Goal: Navigation & Orientation: Find specific page/section

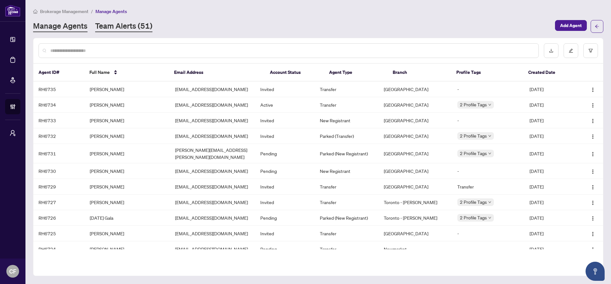
click at [131, 25] on link "Team Alerts (51)" at bounding box center [123, 26] width 57 height 11
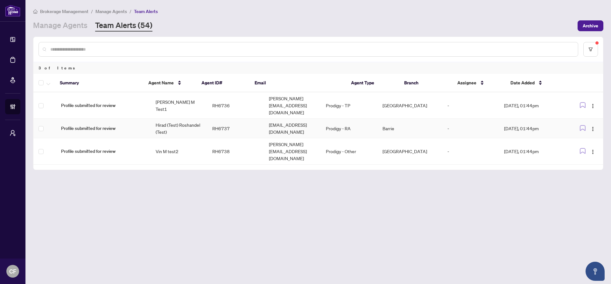
click at [118, 102] on span "Profile submitted for review" at bounding box center [103, 105] width 84 height 7
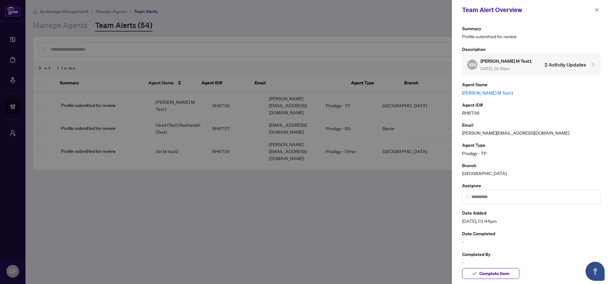
click at [485, 92] on link "[PERSON_NAME] M Test1" at bounding box center [531, 92] width 139 height 7
click at [597, 9] on icon "close" at bounding box center [598, 10] width 4 height 4
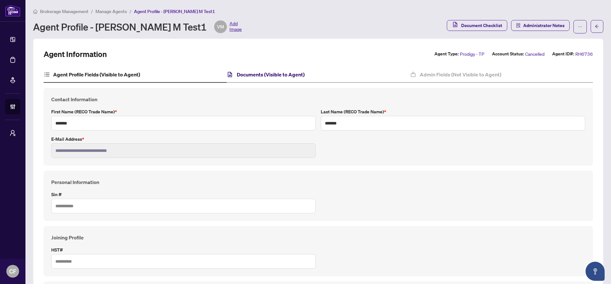
click at [249, 75] on h4 "Documents (Visible to Agent)" at bounding box center [271, 75] width 68 height 8
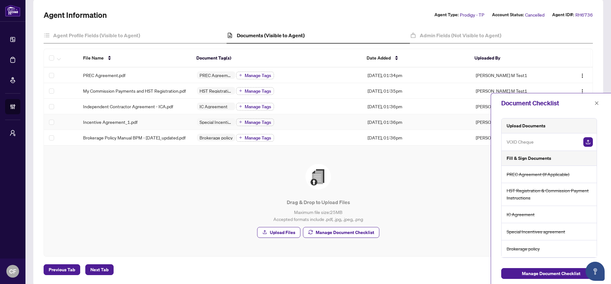
scroll to position [56, 0]
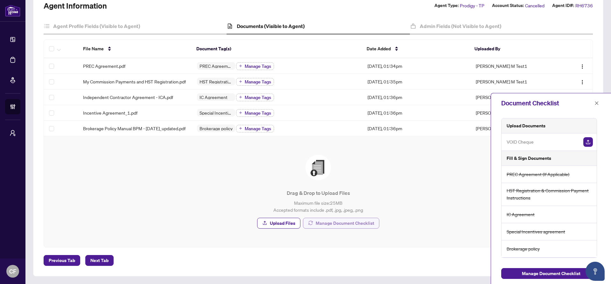
click at [370, 224] on span "Manage Document Checklist" at bounding box center [345, 223] width 59 height 10
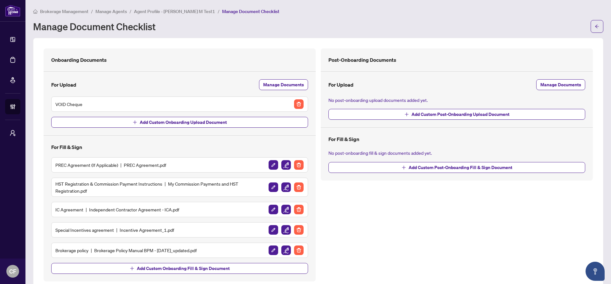
click at [64, 12] on span "Brokerage Management" at bounding box center [64, 12] width 48 height 6
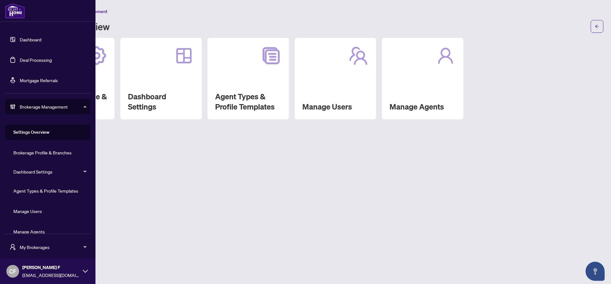
click at [26, 38] on link "Dashboard" at bounding box center [31, 40] width 22 height 6
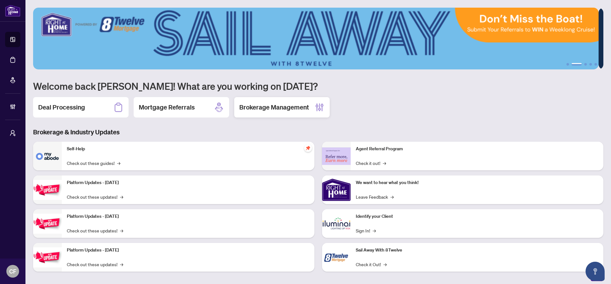
click at [304, 109] on h2 "Brokerage Management" at bounding box center [274, 107] width 70 height 9
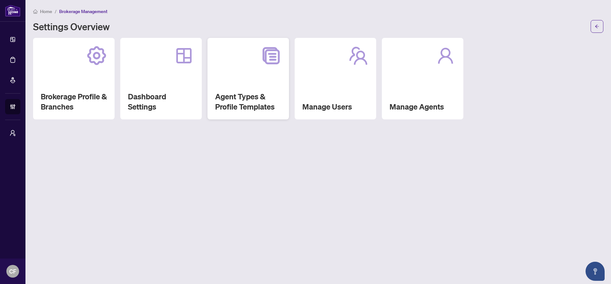
click at [261, 89] on div "Agent Types & Profile Templates" at bounding box center [249, 79] width 82 height 82
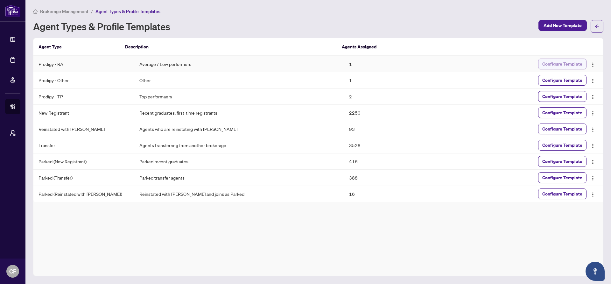
click at [552, 65] on span "Configure Template" at bounding box center [563, 64] width 40 height 10
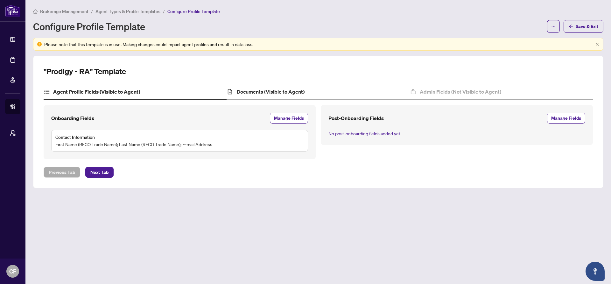
click at [291, 87] on div "Documents (Visible to Agent)" at bounding box center [318, 92] width 183 height 16
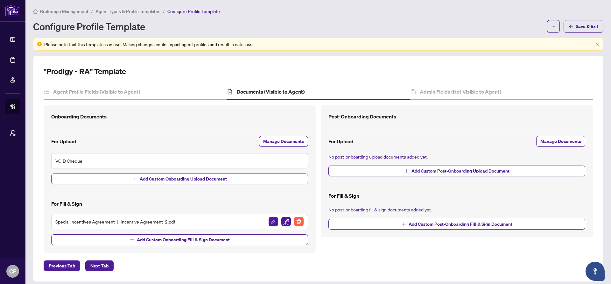
click at [155, 223] on h5 "Special Incentives Agreement Incentive Agreement_2.pdf" at bounding box center [115, 221] width 120 height 7
click at [82, 223] on h5 "Special Incentives Agreement Incentive Agreement_2.pdf" at bounding box center [115, 221] width 120 height 7
click at [49, 11] on span "Brokerage Management" at bounding box center [64, 12] width 48 height 6
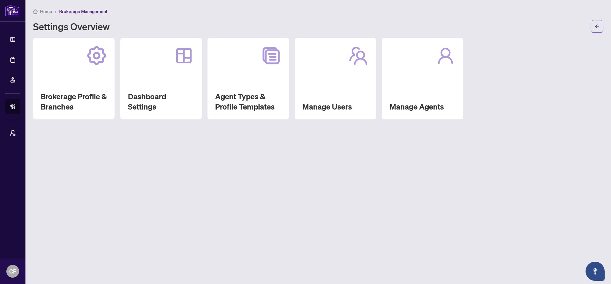
click at [49, 13] on span "Home" at bounding box center [46, 12] width 12 height 6
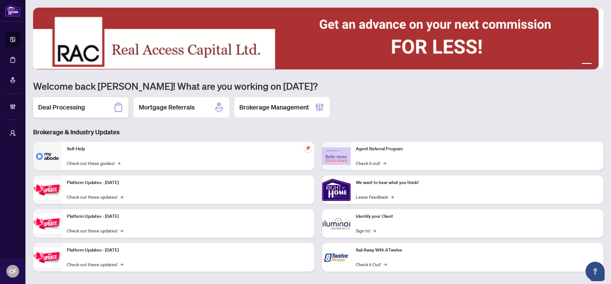
click at [112, 111] on div "Deal Processing" at bounding box center [81, 107] width 96 height 20
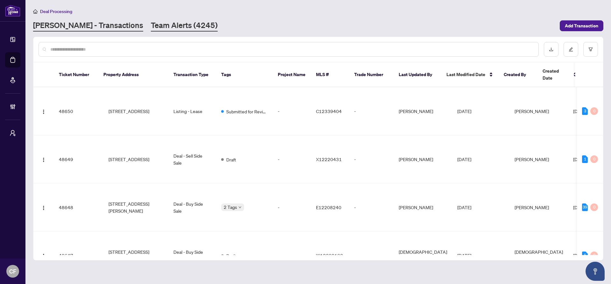
click at [157, 21] on link "Team Alerts (4245)" at bounding box center [184, 25] width 67 height 11
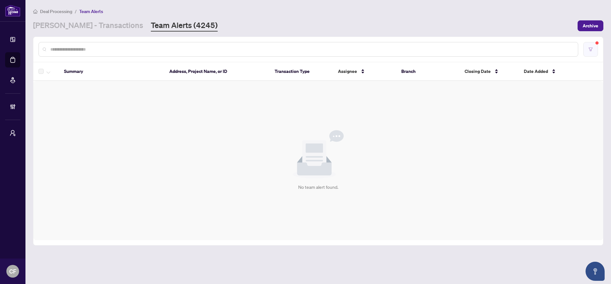
click at [594, 44] on button "button" at bounding box center [591, 49] width 15 height 15
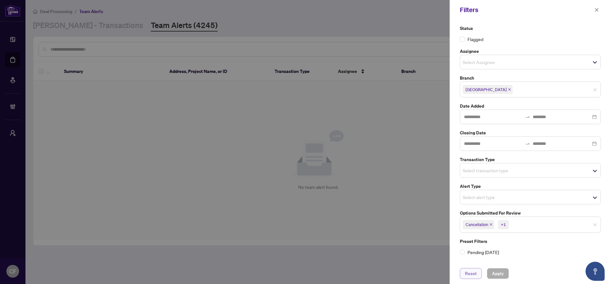
click at [470, 273] on span "Reset" at bounding box center [471, 273] width 12 height 10
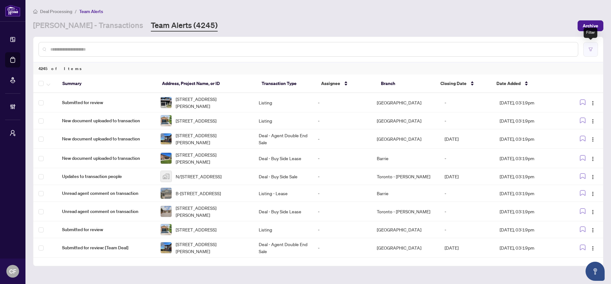
click at [596, 50] on button "button" at bounding box center [591, 49] width 15 height 15
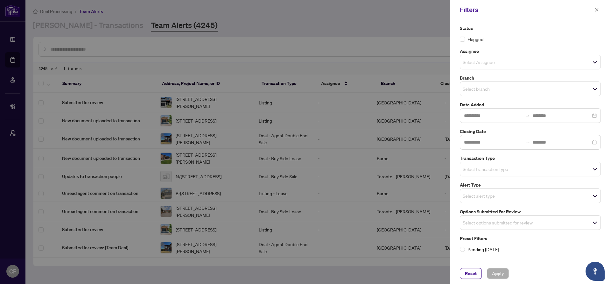
click at [21, 135] on div at bounding box center [305, 142] width 611 height 284
click at [20, 135] on div at bounding box center [305, 142] width 611 height 284
click at [476, 272] on span "Reset" at bounding box center [471, 273] width 12 height 10
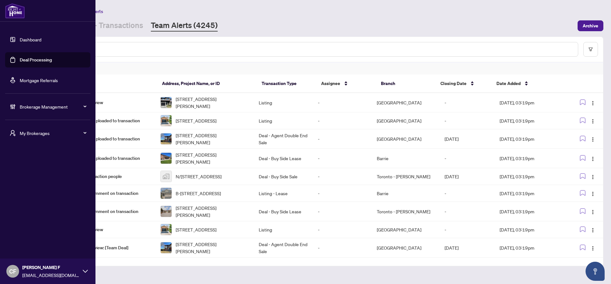
click at [38, 132] on span "My Brokerages" at bounding box center [53, 133] width 66 height 7
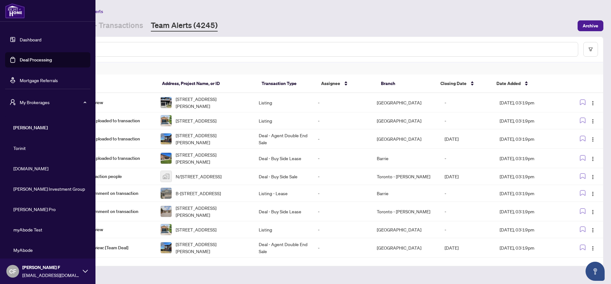
click at [40, 99] on span "My Brokerages" at bounding box center [53, 102] width 66 height 7
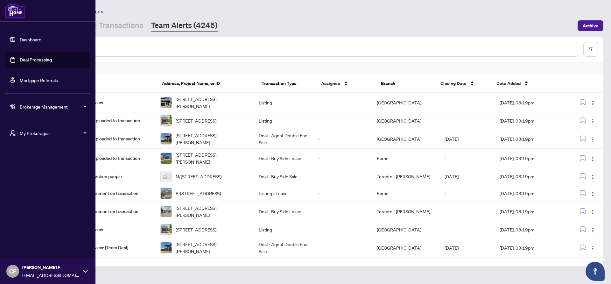
click at [61, 103] on div "Brokerage Management" at bounding box center [47, 106] width 85 height 15
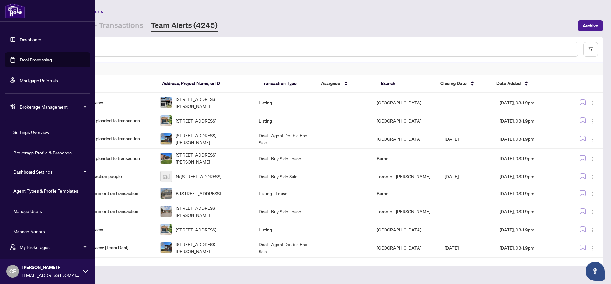
click at [40, 209] on link "Manage Users" at bounding box center [27, 211] width 29 height 6
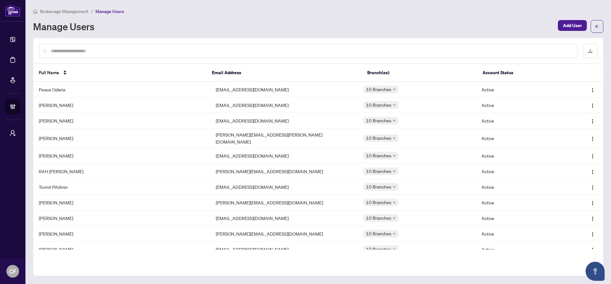
click at [82, 10] on span "Brokerage Management" at bounding box center [64, 12] width 48 height 6
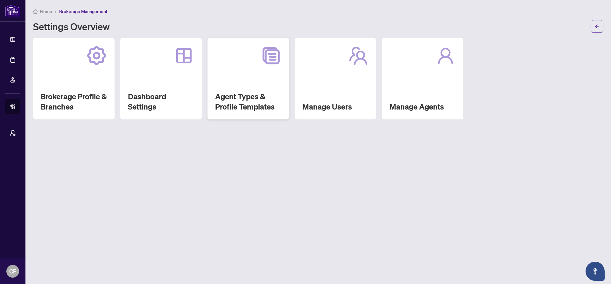
click at [247, 79] on div "Agent Types & Profile Templates" at bounding box center [249, 79] width 82 height 82
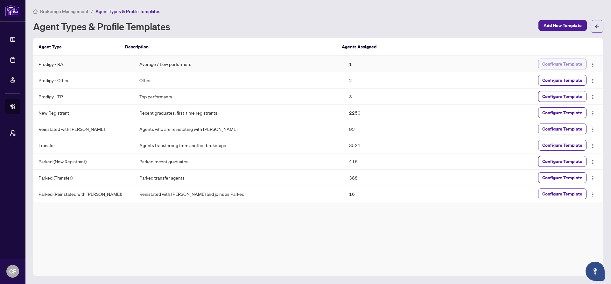
click at [569, 66] on span "Configure Template" at bounding box center [563, 64] width 40 height 10
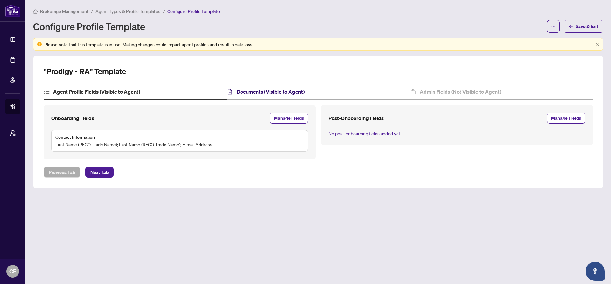
click at [302, 94] on h4 "Documents (Visible to Agent)" at bounding box center [271, 92] width 68 height 8
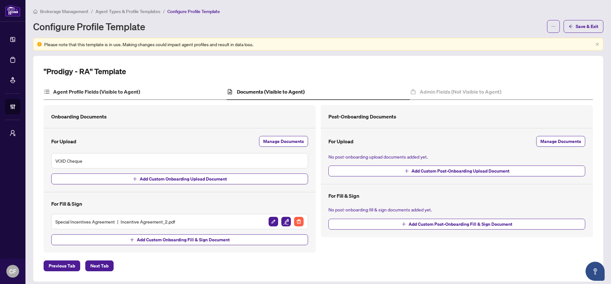
click at [205, 92] on div "Agent Profile Fields (Visible to Agent)" at bounding box center [135, 92] width 183 height 16
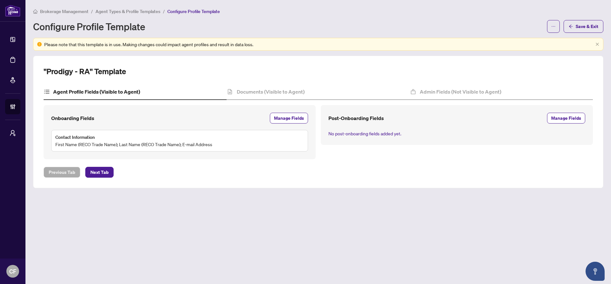
click at [147, 11] on span "Agent Types & Profile Templates" at bounding box center [128, 12] width 65 height 6
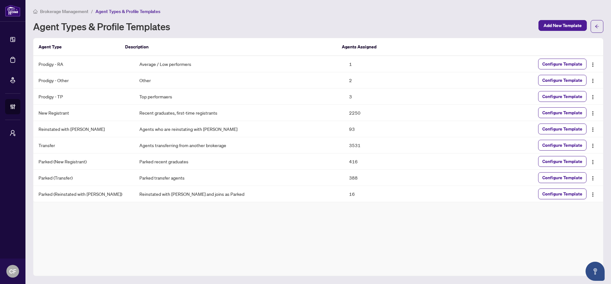
click at [84, 11] on span "Brokerage Management" at bounding box center [64, 12] width 48 height 6
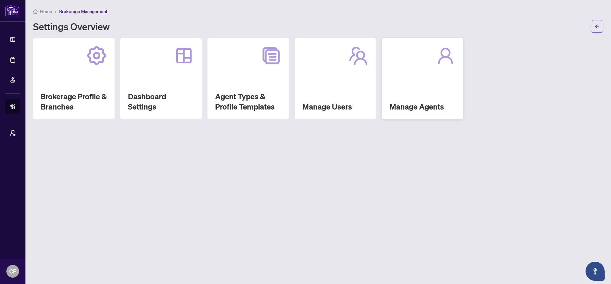
click at [431, 79] on div "Manage Agents" at bounding box center [423, 79] width 82 height 82
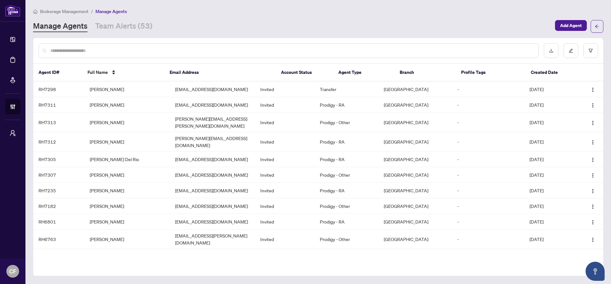
click at [65, 10] on span "Brokerage Management" at bounding box center [64, 12] width 48 height 6
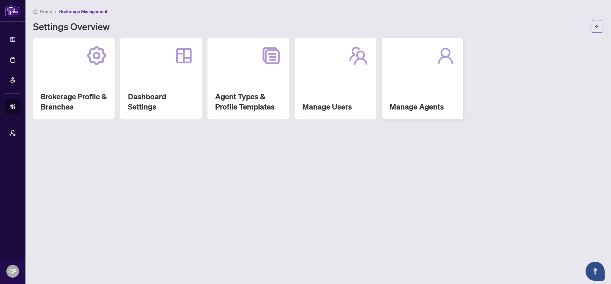
click at [433, 82] on div "Manage Agents" at bounding box center [423, 79] width 82 height 82
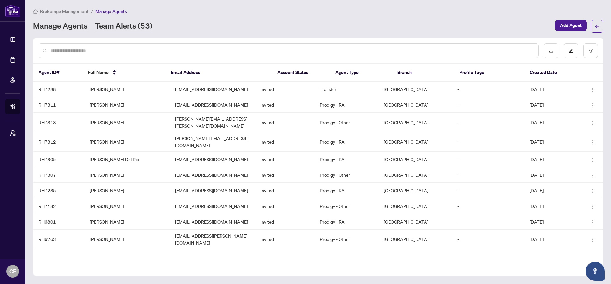
click at [125, 27] on link "Team Alerts (53)" at bounding box center [123, 26] width 57 height 11
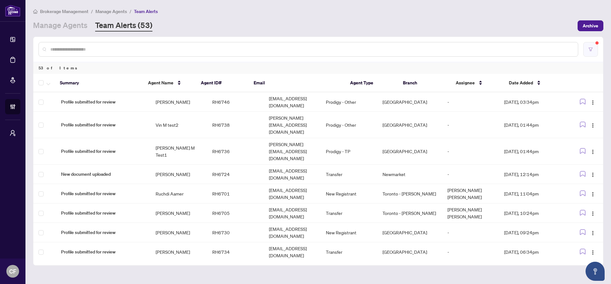
click at [594, 48] on button "button" at bounding box center [591, 49] width 15 height 15
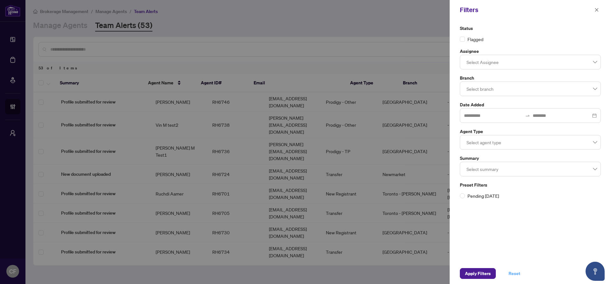
click at [509, 271] on span "Reset" at bounding box center [515, 273] width 12 height 10
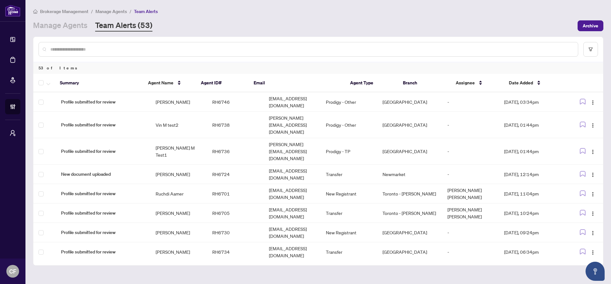
click at [109, 11] on span "Manage Agents" at bounding box center [112, 12] width 32 height 6
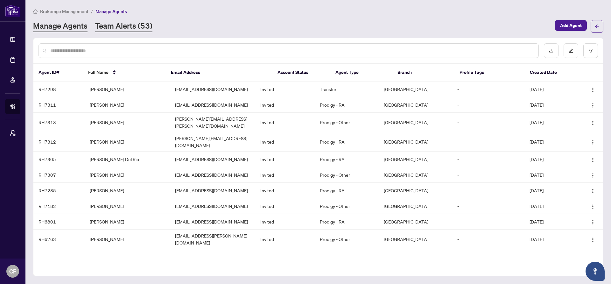
click at [144, 27] on link "Team Alerts (53)" at bounding box center [123, 26] width 57 height 11
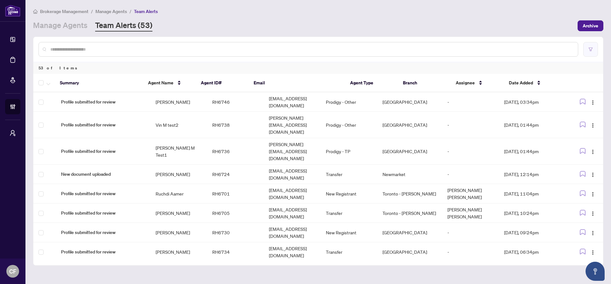
click at [595, 49] on button "button" at bounding box center [591, 49] width 15 height 15
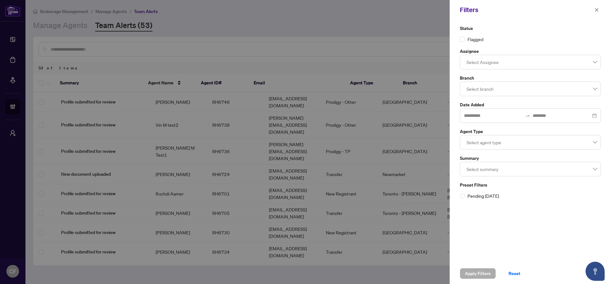
click at [494, 140] on div at bounding box center [530, 142] width 133 height 11
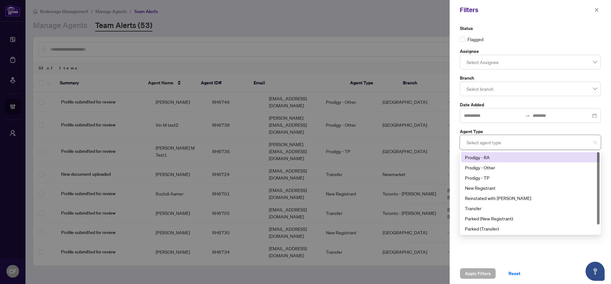
click at [495, 159] on div "Prodigy - RA" at bounding box center [530, 157] width 131 height 7
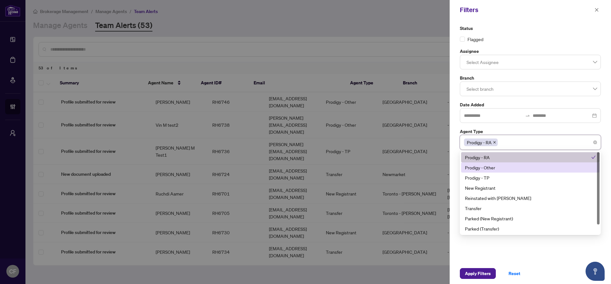
click at [495, 168] on div "Prodigy - Other" at bounding box center [530, 167] width 131 height 7
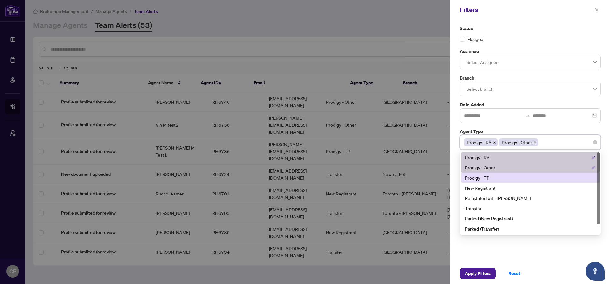
click at [496, 176] on div "Prodigy - TP" at bounding box center [530, 177] width 131 height 7
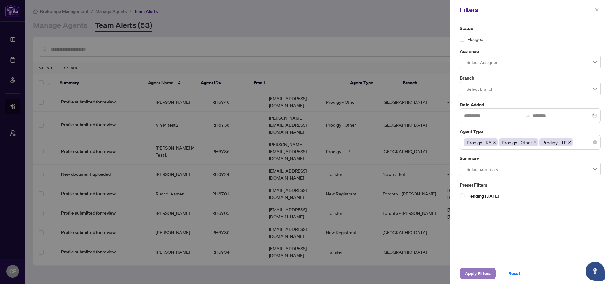
click at [490, 277] on span "Apply Filters" at bounding box center [478, 273] width 26 height 10
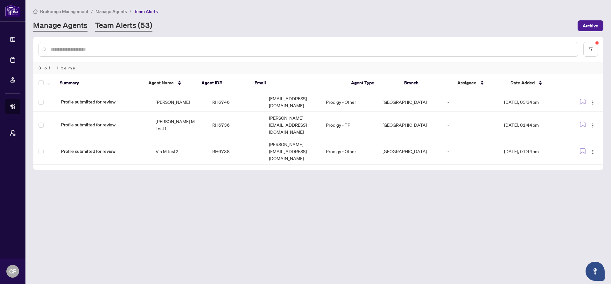
click at [49, 22] on link "Manage Agents" at bounding box center [60, 25] width 54 height 11
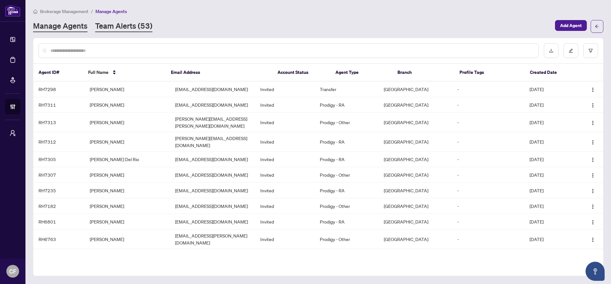
click at [126, 29] on link "Team Alerts (53)" at bounding box center [123, 26] width 57 height 11
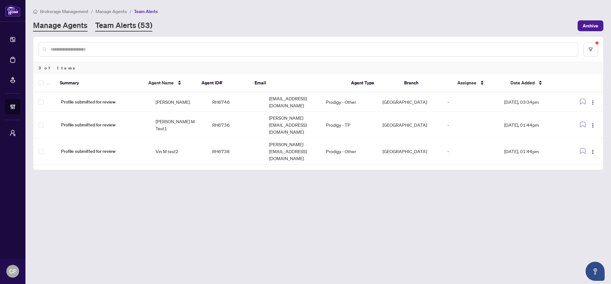
click at [61, 30] on link "Manage Agents" at bounding box center [60, 25] width 54 height 11
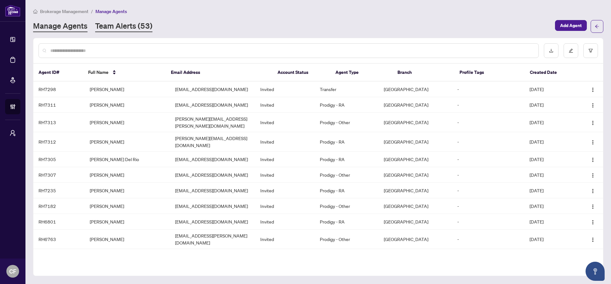
click at [128, 24] on link "Team Alerts (53)" at bounding box center [123, 26] width 57 height 11
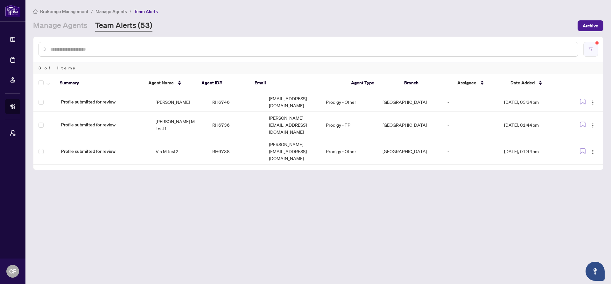
click at [589, 46] on button "button" at bounding box center [591, 49] width 15 height 15
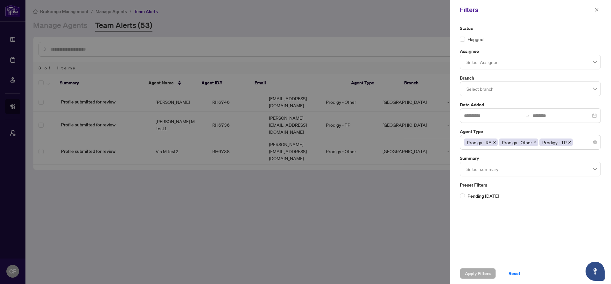
click at [356, 224] on div at bounding box center [305, 142] width 611 height 284
click at [598, 9] on button "button" at bounding box center [597, 10] width 8 height 8
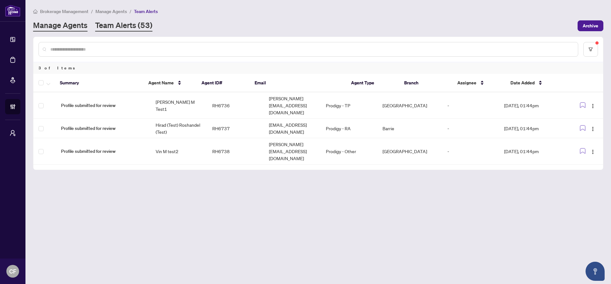
click at [51, 26] on link "Manage Agents" at bounding box center [60, 25] width 54 height 11
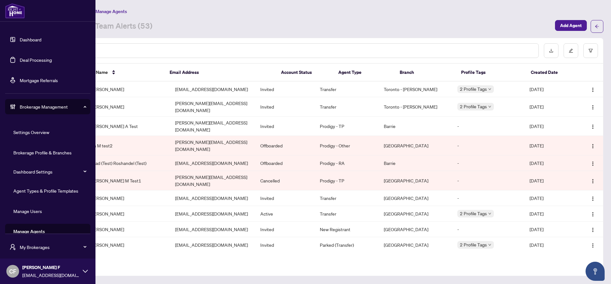
click at [57, 192] on link "Agent Types & Profile Templates" at bounding box center [45, 191] width 65 height 6
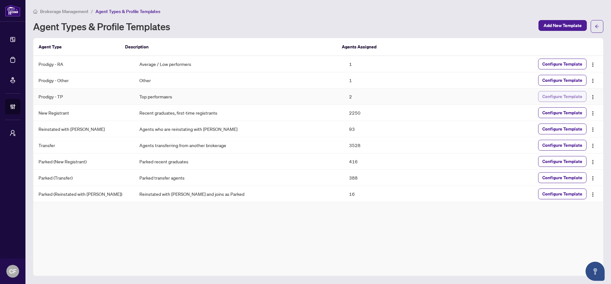
click at [571, 95] on span "Configure Template" at bounding box center [563, 96] width 40 height 10
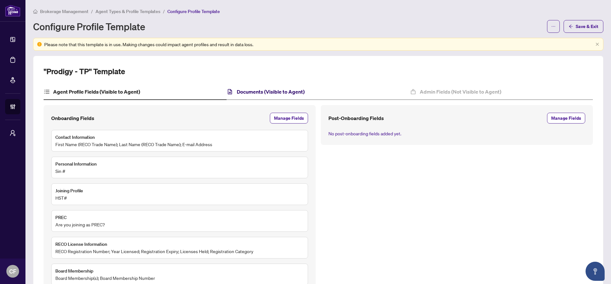
click at [295, 88] on h4 "Documents (Visible to Agent)" at bounding box center [271, 92] width 68 height 8
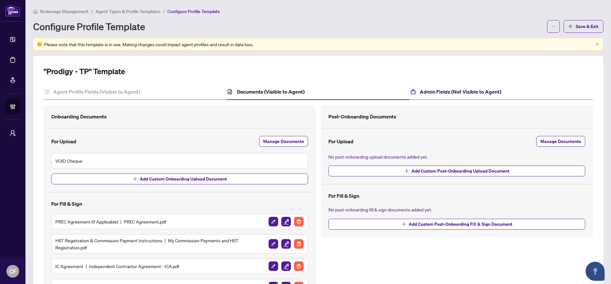
click at [480, 88] on h4 "Admin Fields (Not Visible to Agent)" at bounding box center [461, 92] width 82 height 8
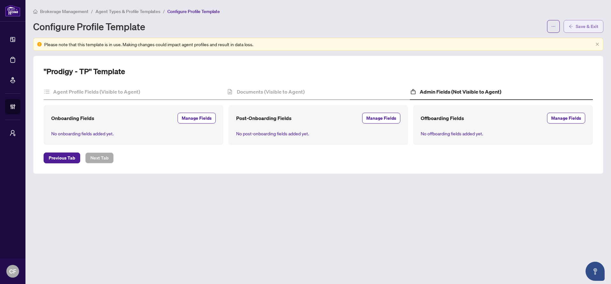
click at [584, 26] on span "Save & Exit" at bounding box center [587, 26] width 23 height 10
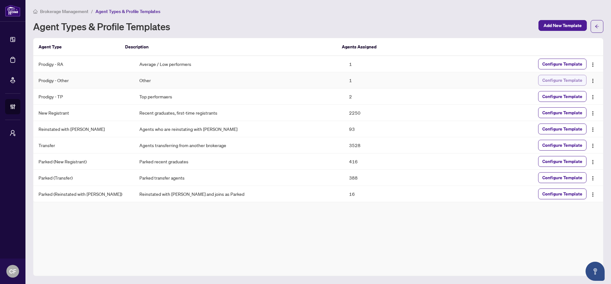
click at [566, 84] on span "Configure Template" at bounding box center [563, 80] width 40 height 10
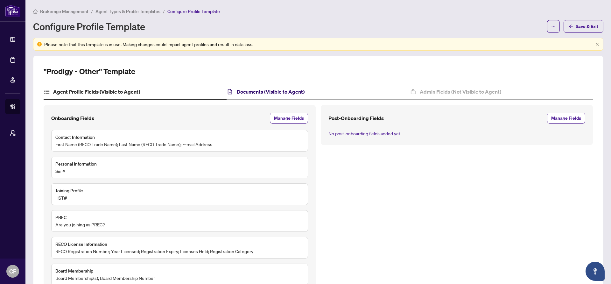
click at [301, 91] on h4 "Documents (Visible to Agent)" at bounding box center [271, 92] width 68 height 8
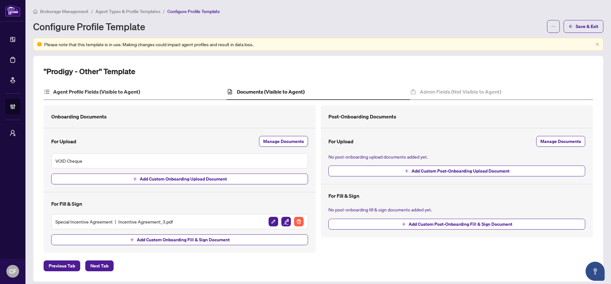
click at [196, 84] on div "Agent Profile Fields (Visible to Agent)" at bounding box center [135, 92] width 183 height 16
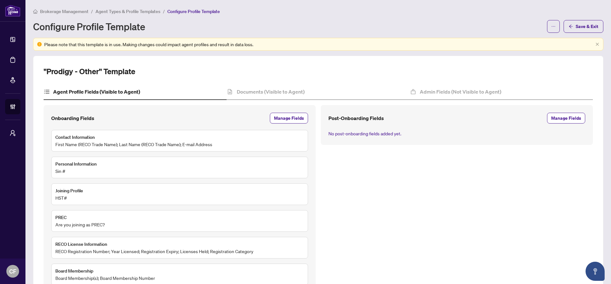
click at [144, 11] on span "Agent Types & Profile Templates" at bounding box center [128, 12] width 65 height 6
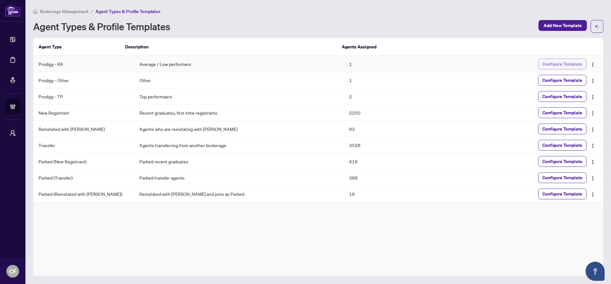
click at [567, 61] on span "Configure Template" at bounding box center [563, 64] width 40 height 10
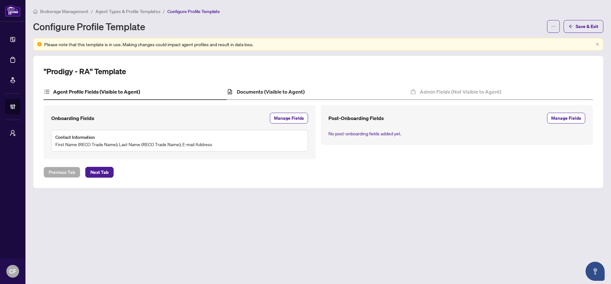
click at [274, 97] on div "Documents (Visible to Agent)" at bounding box center [318, 92] width 183 height 16
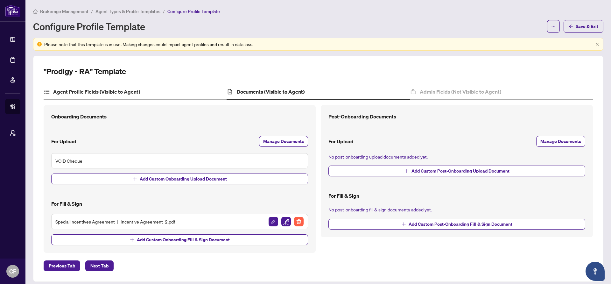
click at [177, 90] on div "Agent Profile Fields (Visible to Agent)" at bounding box center [135, 92] width 183 height 16
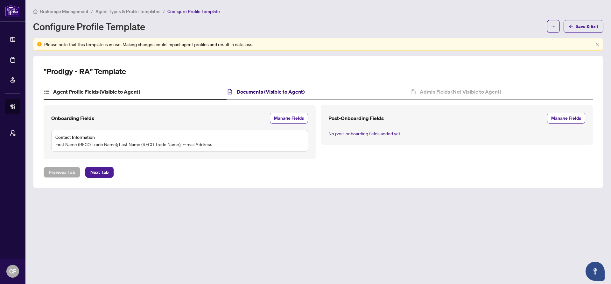
click at [286, 90] on h4 "Documents (Visible to Agent)" at bounding box center [271, 92] width 68 height 8
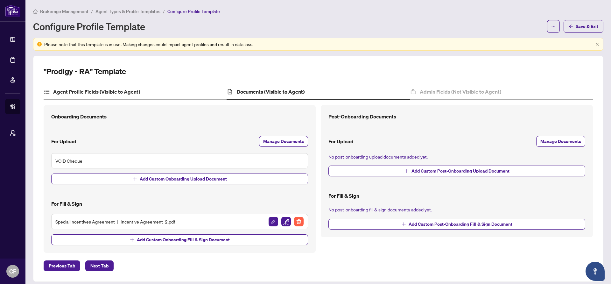
click at [164, 87] on div "Agent Profile Fields (Visible to Agent)" at bounding box center [135, 92] width 183 height 16
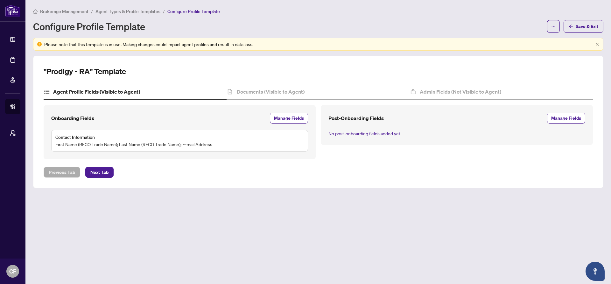
click at [138, 13] on span "Agent Types & Profile Templates" at bounding box center [128, 12] width 65 height 6
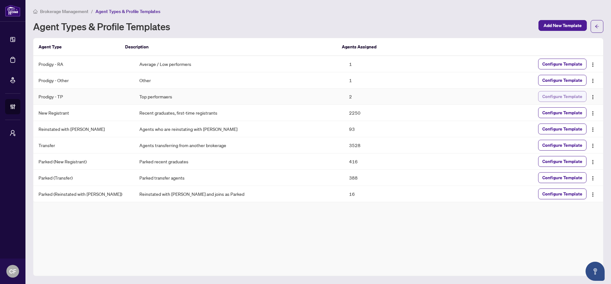
click at [564, 99] on span "Configure Template" at bounding box center [563, 96] width 40 height 10
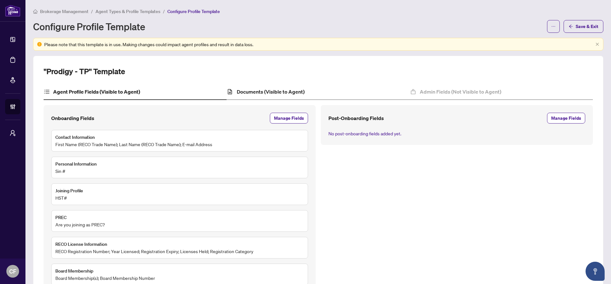
click at [306, 93] on div "Documents (Visible to Agent)" at bounding box center [318, 92] width 183 height 16
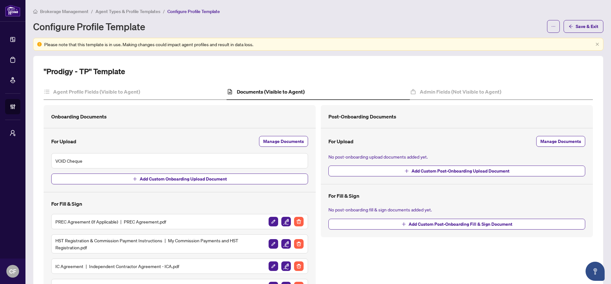
click at [119, 12] on span "Agent Types & Profile Templates" at bounding box center [128, 12] width 65 height 6
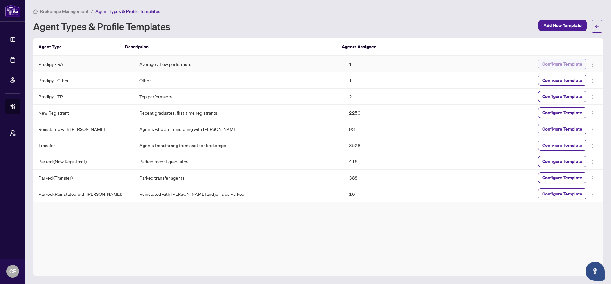
click at [571, 67] on span "Configure Template" at bounding box center [563, 64] width 40 height 10
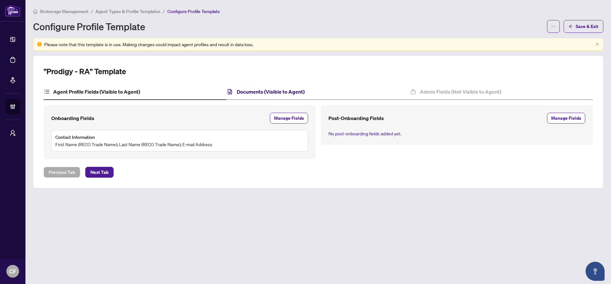
click at [275, 94] on h4 "Documents (Visible to Agent)" at bounding box center [271, 92] width 68 height 8
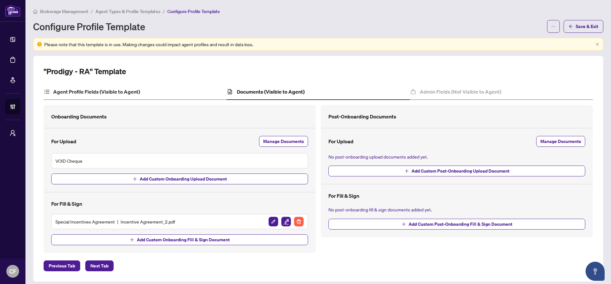
click at [189, 87] on div "Agent Profile Fields (Visible to Agent)" at bounding box center [135, 92] width 183 height 16
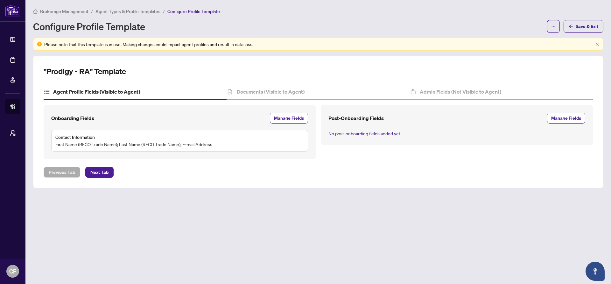
click at [139, 15] on div "Brokerage Management / Agent Types & Profile Templates / Configure Profile Temp…" at bounding box center [318, 20] width 571 height 25
click at [144, 13] on span "Agent Types & Profile Templates" at bounding box center [128, 12] width 65 height 6
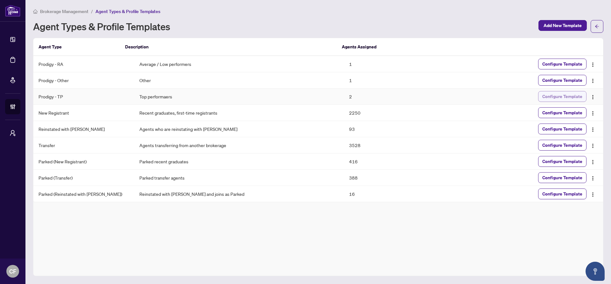
click at [562, 96] on span "Configure Template" at bounding box center [563, 96] width 40 height 10
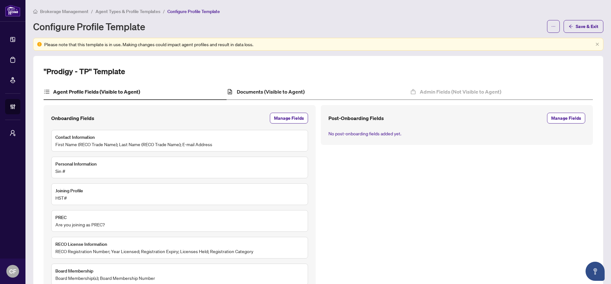
click at [291, 86] on div "Documents (Visible to Agent)" at bounding box center [318, 92] width 183 height 16
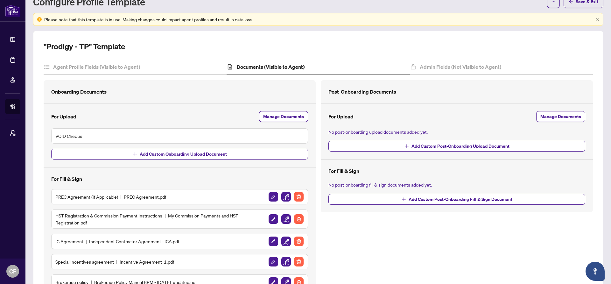
scroll to position [6, 0]
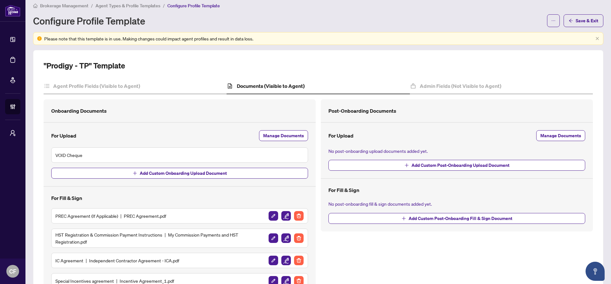
click at [115, 9] on li "Agent Types & Profile Templates" at bounding box center [128, 5] width 65 height 7
click at [115, 6] on span "Agent Types & Profile Templates" at bounding box center [128, 6] width 65 height 6
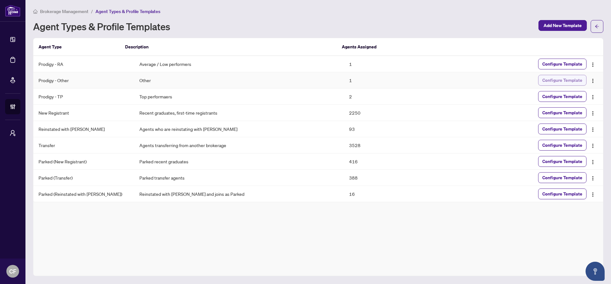
click at [565, 80] on span "Configure Template" at bounding box center [563, 80] width 40 height 10
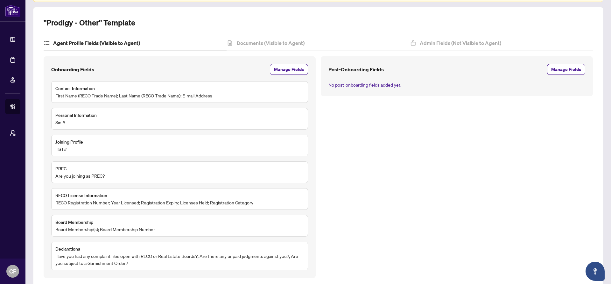
scroll to position [78, 0]
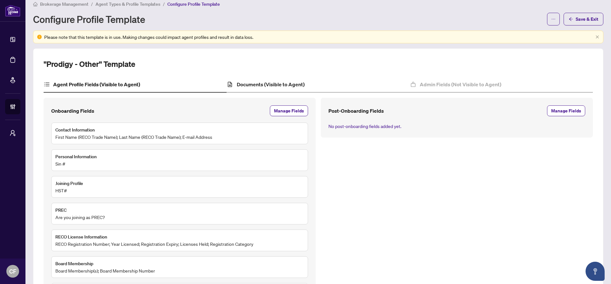
click at [305, 82] on div "Documents (Visible to Agent)" at bounding box center [318, 85] width 183 height 16
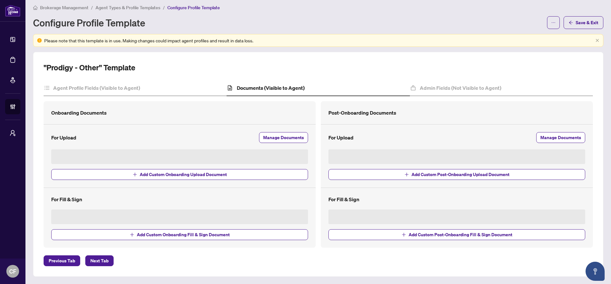
scroll to position [5, 0]
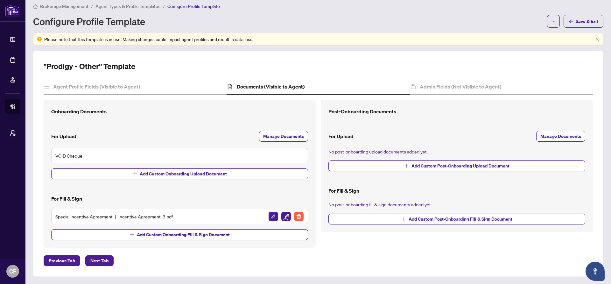
click at [118, 5] on span "Agent Types & Profile Templates" at bounding box center [128, 7] width 65 height 6
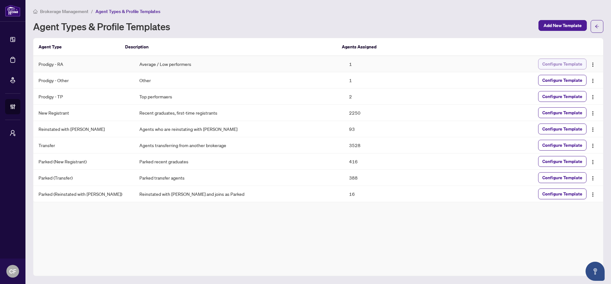
click at [556, 65] on span "Configure Template" at bounding box center [563, 64] width 40 height 10
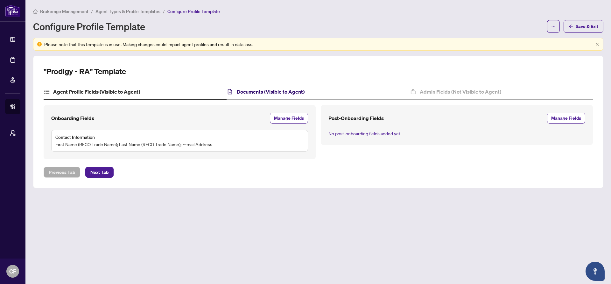
click at [264, 93] on h4 "Documents (Visible to Agent)" at bounding box center [271, 92] width 68 height 8
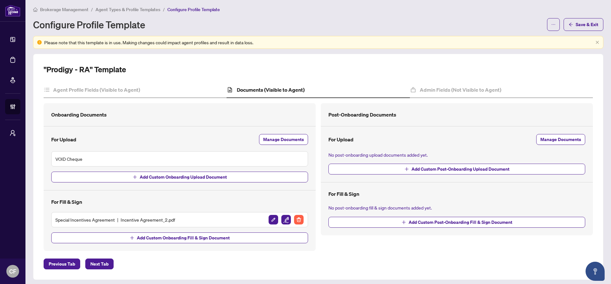
scroll to position [5, 0]
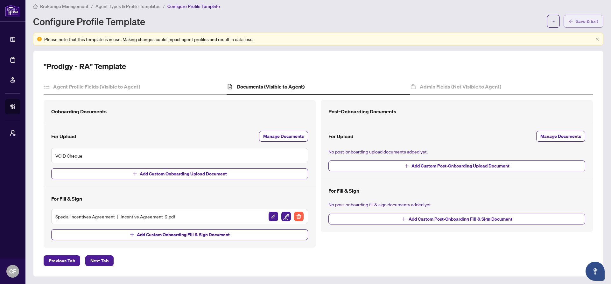
click at [584, 25] on span "Save & Exit" at bounding box center [587, 21] width 23 height 10
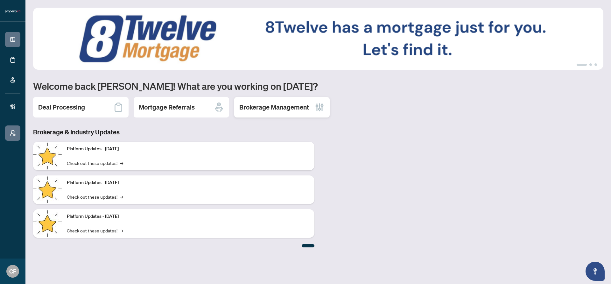
click at [288, 108] on h2 "Brokerage Management" at bounding box center [274, 107] width 70 height 9
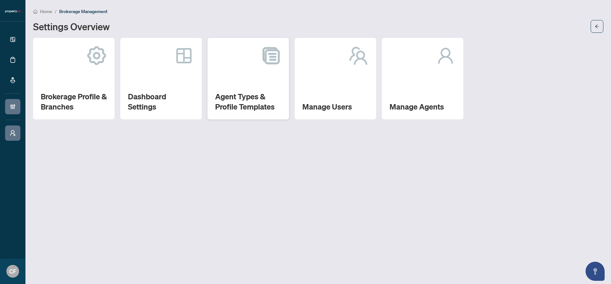
click at [276, 104] on h2 "Agent Types & Profile Templates" at bounding box center [248, 101] width 66 height 20
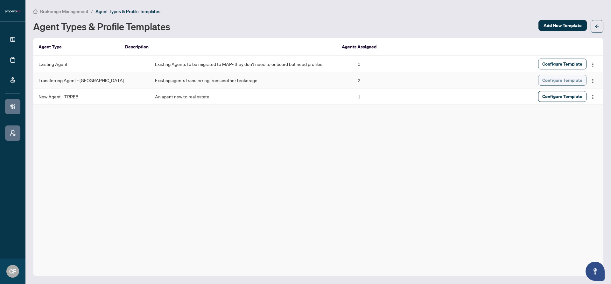
click at [558, 82] on span "Configure Template" at bounding box center [563, 80] width 40 height 10
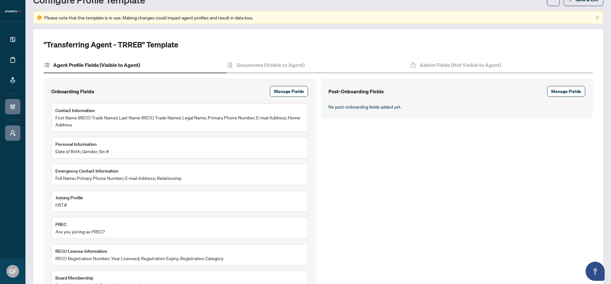
scroll to position [79, 0]
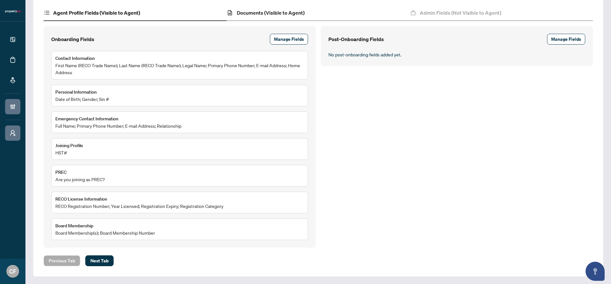
click at [304, 10] on div "Documents (Visible to Agent)" at bounding box center [318, 13] width 183 height 16
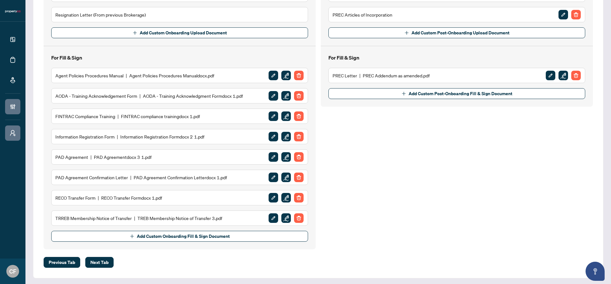
scroll to position [168, 0]
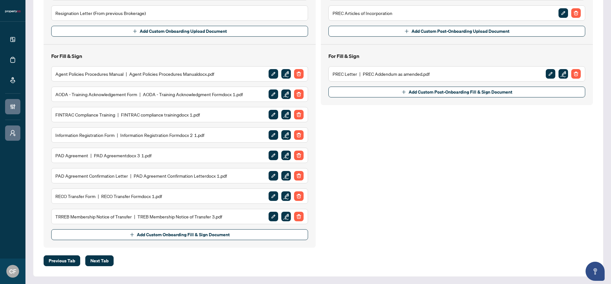
click at [282, 216] on img "button" at bounding box center [287, 217] width 10 height 10
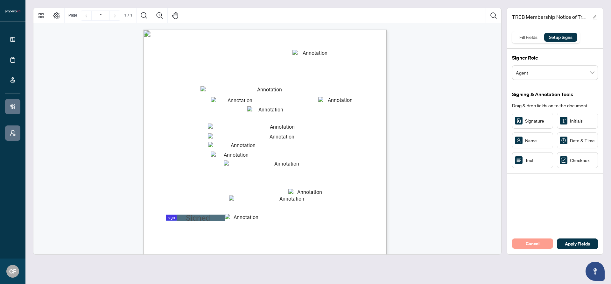
click at [538, 244] on span "Cancel" at bounding box center [533, 244] width 14 height 10
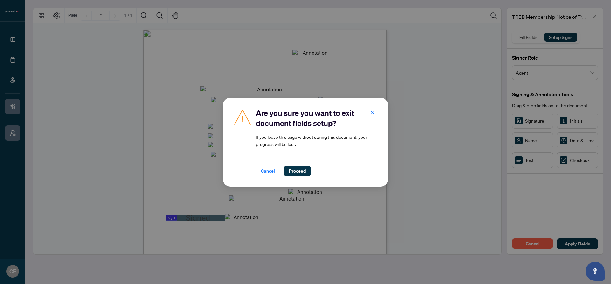
click at [305, 180] on div "Are you sure you want to exit document fields setup? If you leave this page wit…" at bounding box center [306, 142] width 166 height 89
click at [310, 170] on button "Proceed" at bounding box center [297, 171] width 27 height 11
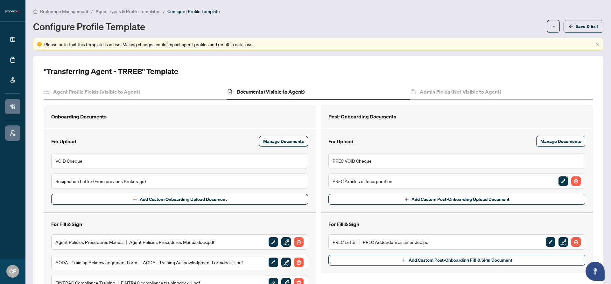
click at [61, 12] on span "Brokerage Management" at bounding box center [64, 12] width 48 height 6
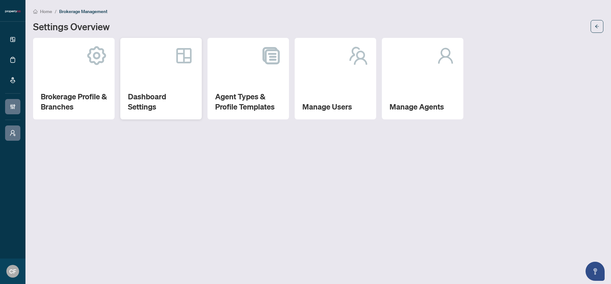
click at [199, 62] on div "Dashboard Settings" at bounding box center [161, 79] width 82 height 82
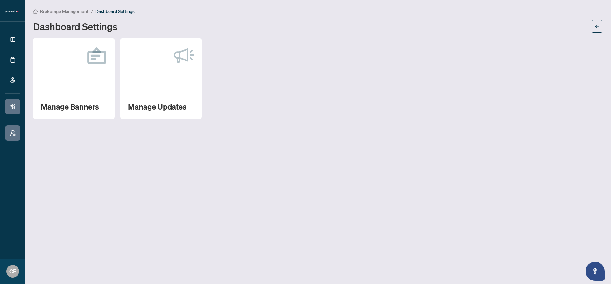
click at [80, 9] on span "Brokerage Management" at bounding box center [64, 12] width 48 height 6
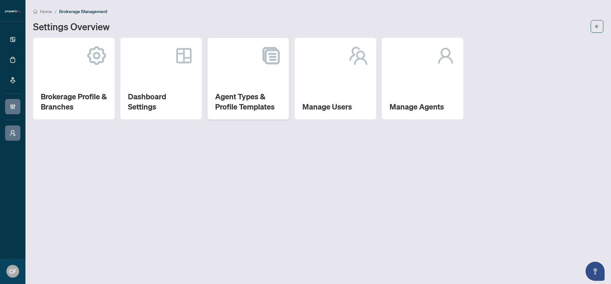
click at [225, 69] on div "Agent Types & Profile Templates" at bounding box center [249, 79] width 82 height 82
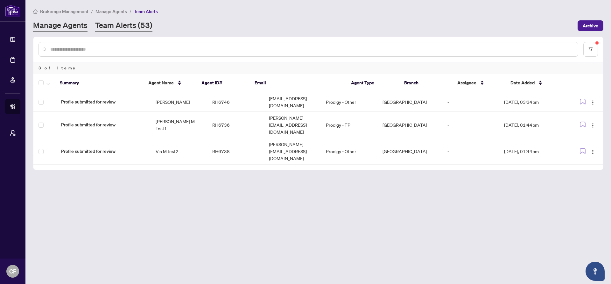
click at [61, 25] on link "Manage Agents" at bounding box center [60, 25] width 54 height 11
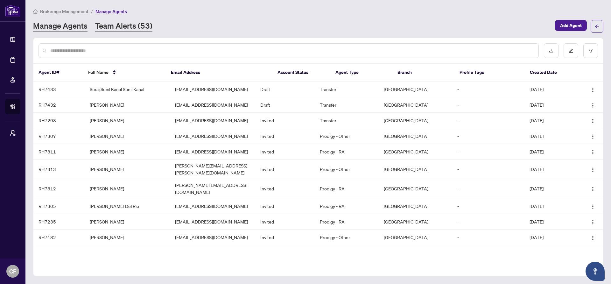
click at [117, 23] on link "Team Alerts (53)" at bounding box center [123, 26] width 57 height 11
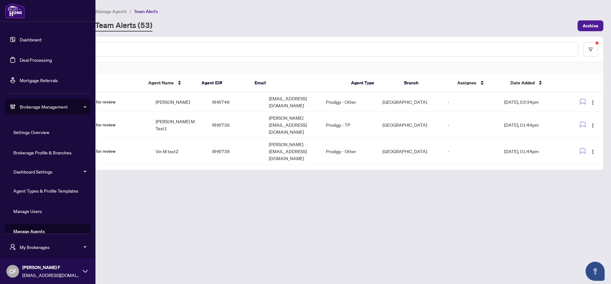
click at [47, 188] on link "Agent Types & Profile Templates" at bounding box center [45, 191] width 65 height 6
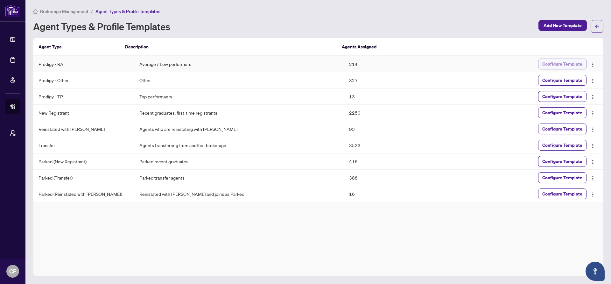
click at [547, 64] on span "Configure Template" at bounding box center [563, 64] width 40 height 10
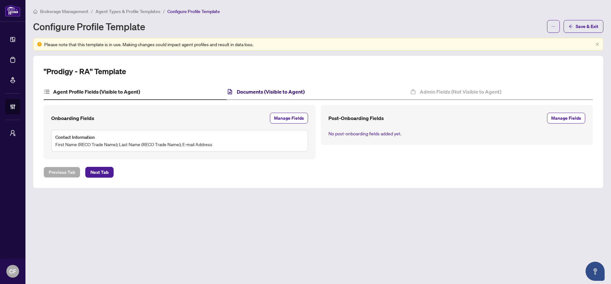
click at [268, 94] on h4 "Documents (Visible to Agent)" at bounding box center [271, 92] width 68 height 8
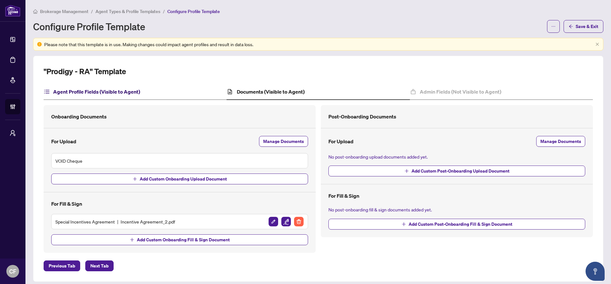
click at [133, 92] on h4 "Agent Profile Fields (Visible to Agent)" at bounding box center [96, 92] width 87 height 8
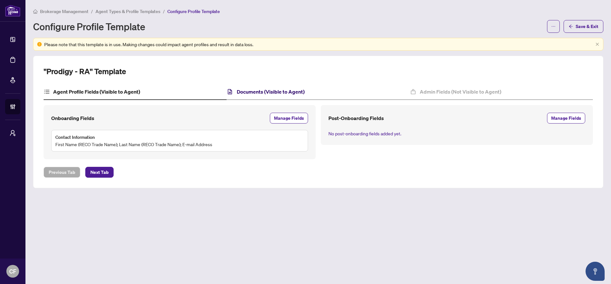
click at [258, 90] on h4 "Documents (Visible to Agent)" at bounding box center [271, 92] width 68 height 8
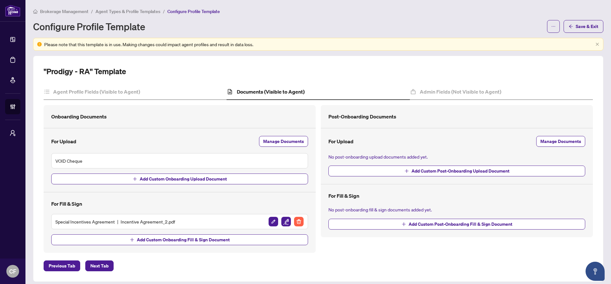
click at [284, 222] on img "button" at bounding box center [287, 222] width 10 height 10
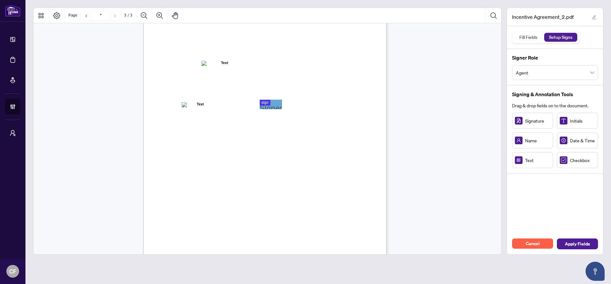
scroll to position [617, 0]
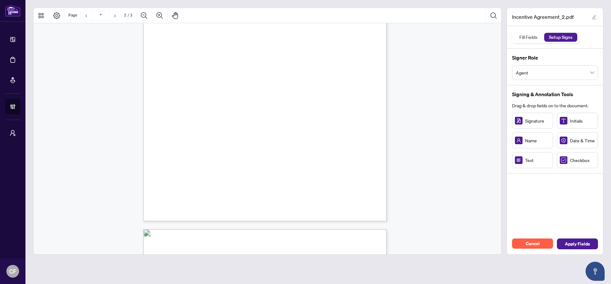
type input "*"
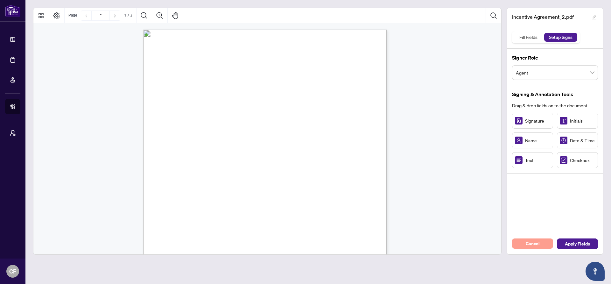
click at [534, 248] on span "Cancel" at bounding box center [533, 244] width 14 height 10
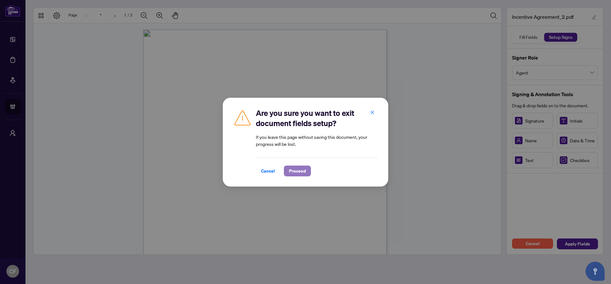
click at [293, 175] on span "Proceed" at bounding box center [297, 171] width 17 height 10
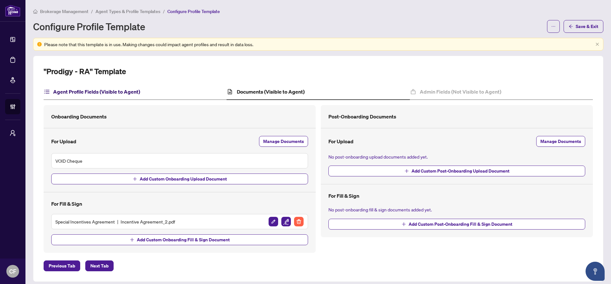
click at [126, 93] on h4 "Agent Profile Fields (Visible to Agent)" at bounding box center [96, 92] width 87 height 8
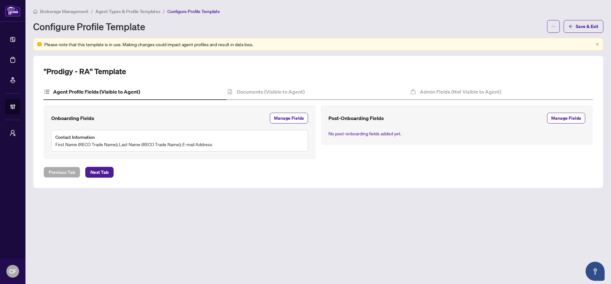
click at [143, 10] on span "Agent Types & Profile Templates" at bounding box center [128, 12] width 65 height 6
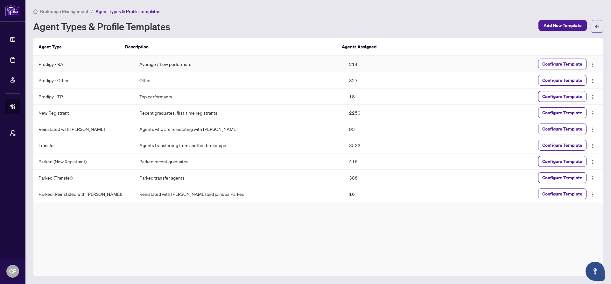
click at [344, 63] on td "214" at bounding box center [396, 64] width 105 height 16
drag, startPoint x: 342, startPoint y: 65, endPoint x: 357, endPoint y: 82, distance: 22.1
click at [357, 82] on tbody "Prodigy - RA Average / Low performers 214 Configure Template Prodigy - Other Ot…" at bounding box center [318, 129] width 570 height 146
click at [357, 82] on td "327" at bounding box center [396, 80] width 105 height 16
click at [312, 16] on div "Brokerage Management / Agent Types & Profile Templates Agent Types & Profile Te…" at bounding box center [318, 20] width 571 height 25
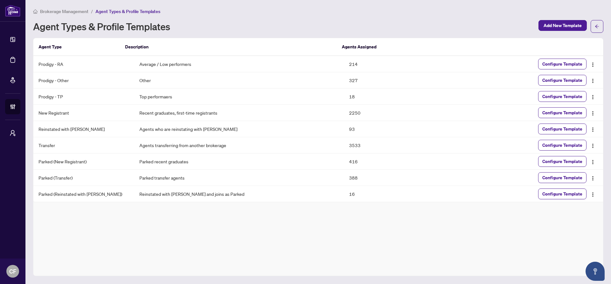
click at [415, 228] on div "Agent Type Description Agents Assigned Prodigy - RA Average / Low performers 21…" at bounding box center [318, 157] width 571 height 238
click at [350, 16] on div "Brokerage Management / Agent Types & Profile Templates Agent Types & Profile Te…" at bounding box center [318, 20] width 571 height 25
click at [383, 10] on div "Brokerage Management / Agent Types & Profile Templates" at bounding box center [318, 11] width 571 height 7
click at [575, 64] on span "Configure Template" at bounding box center [563, 64] width 40 height 10
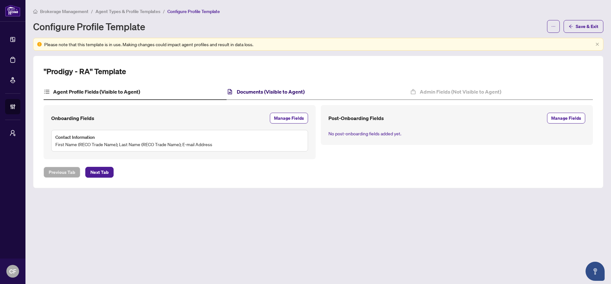
click at [302, 95] on h4 "Documents (Visible to Agent)" at bounding box center [271, 92] width 68 height 8
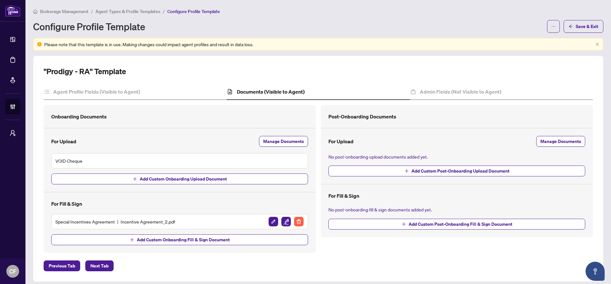
click at [129, 9] on span "Agent Types & Profile Templates" at bounding box center [128, 12] width 65 height 6
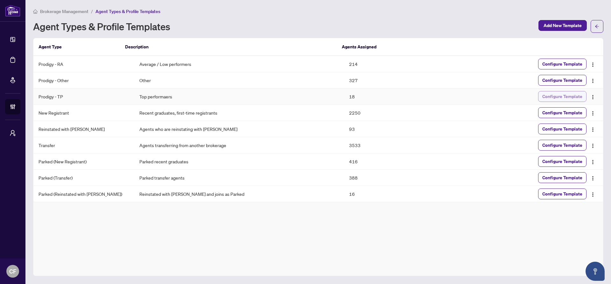
click at [554, 98] on span "Configure Template" at bounding box center [563, 96] width 40 height 10
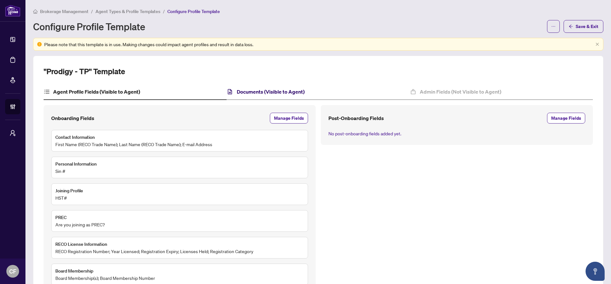
click at [291, 93] on h4 "Documents (Visible to Agent)" at bounding box center [271, 92] width 68 height 8
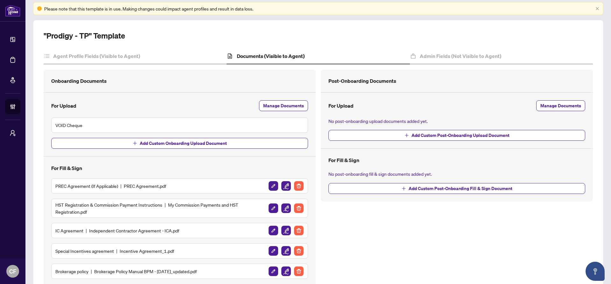
scroll to position [18, 0]
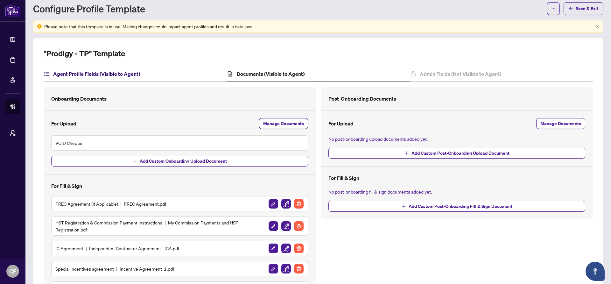
click at [84, 73] on h4 "Agent Profile Fields (Visible to Agent)" at bounding box center [96, 74] width 87 height 8
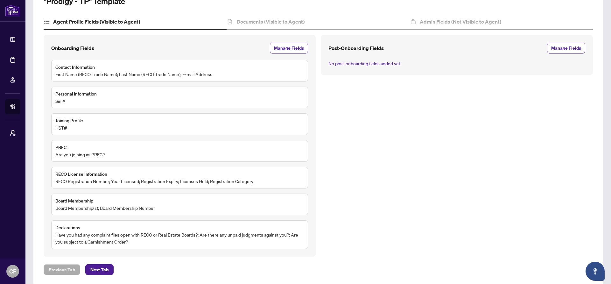
scroll to position [79, 0]
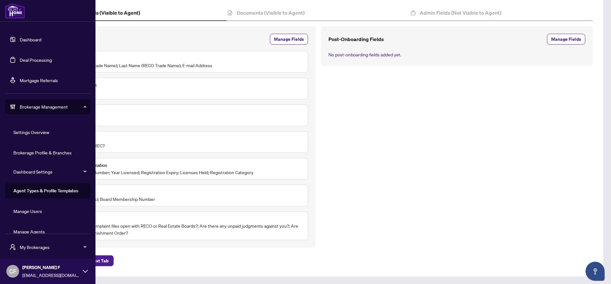
click at [47, 194] on link "Agent Types & Profile Templates" at bounding box center [45, 191] width 65 height 6
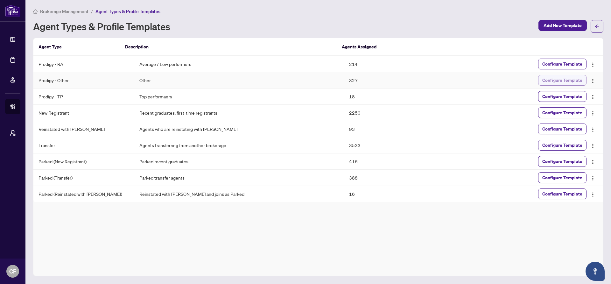
click at [572, 76] on span "Configure Template" at bounding box center [563, 80] width 40 height 10
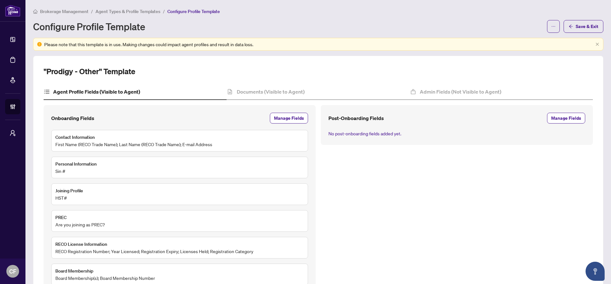
click at [255, 80] on div ""Prodigy - Other" Template Agent Profile Fields (Visible to Agent) Documents (V…" at bounding box center [319, 205] width 550 height 279
click at [256, 85] on div "Documents (Visible to Agent)" at bounding box center [318, 92] width 183 height 16
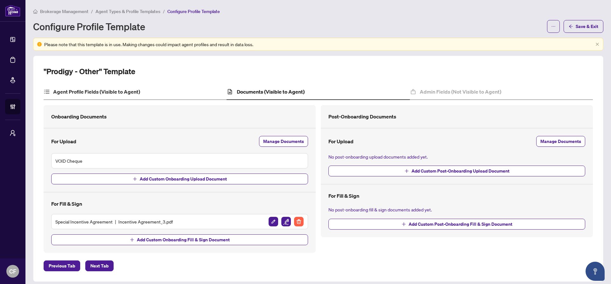
click at [152, 92] on div "Agent Profile Fields (Visible to Agent)" at bounding box center [135, 92] width 183 height 16
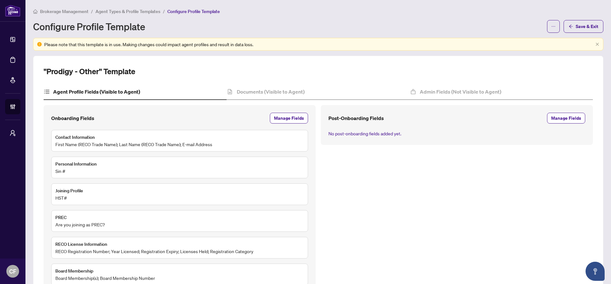
click at [146, 10] on span "Agent Types & Profile Templates" at bounding box center [128, 12] width 65 height 6
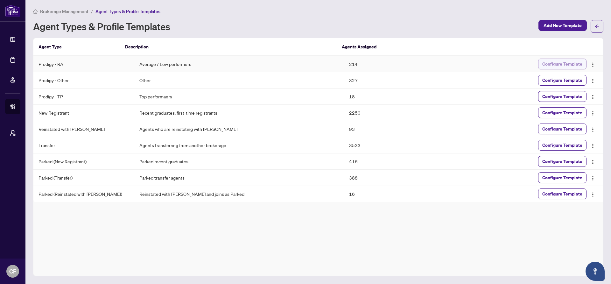
click at [577, 60] on span "Configure Template" at bounding box center [563, 64] width 40 height 10
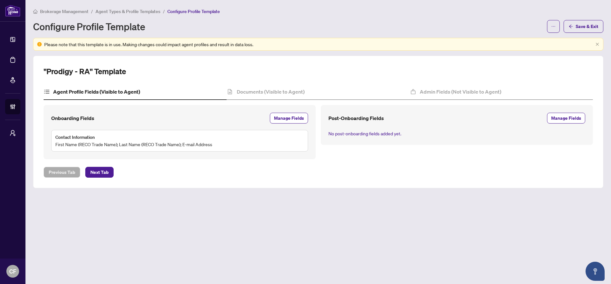
click at [298, 80] on div ""Prodigy - RA" Template Agent Profile Fields (Visible to Agent) Documents (Visi…" at bounding box center [319, 121] width 550 height 111
click at [300, 88] on h4 "Documents (Visible to Agent)" at bounding box center [271, 92] width 68 height 8
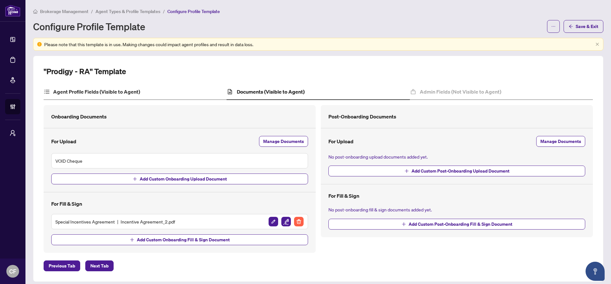
click at [172, 92] on div "Agent Profile Fields (Visible to Agent)" at bounding box center [135, 92] width 183 height 16
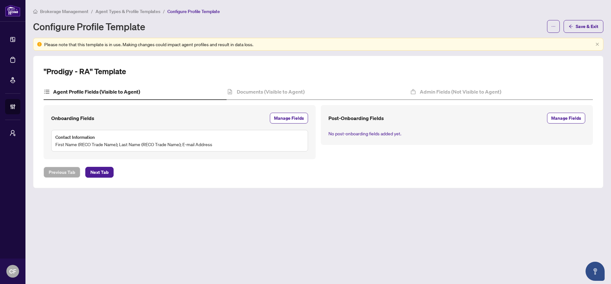
click at [150, 11] on span "Agent Types & Profile Templates" at bounding box center [128, 12] width 65 height 6
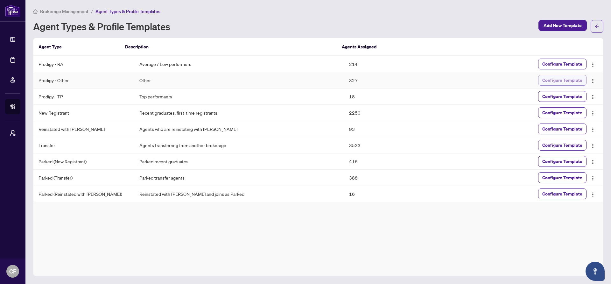
click at [561, 82] on span "Configure Template" at bounding box center [563, 80] width 40 height 10
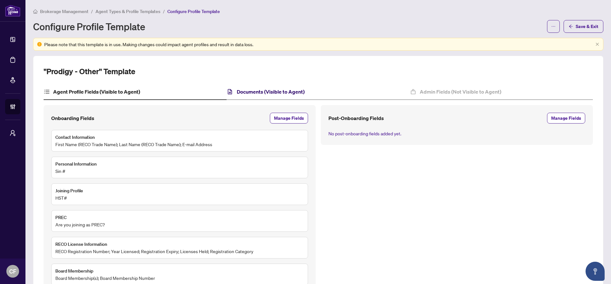
click at [278, 93] on h4 "Documents (Visible to Agent)" at bounding box center [271, 92] width 68 height 8
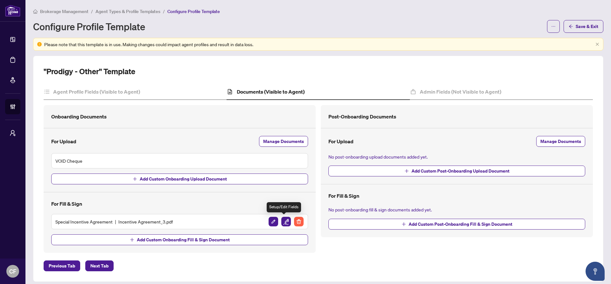
click at [283, 222] on img "button" at bounding box center [287, 222] width 10 height 10
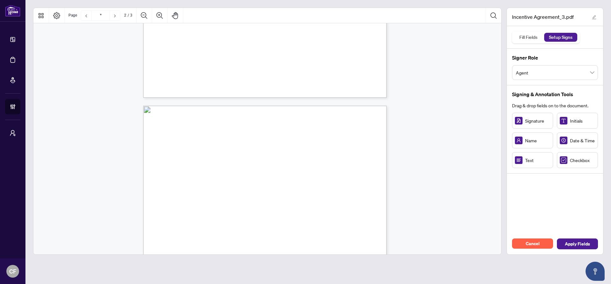
scroll to position [232, 0]
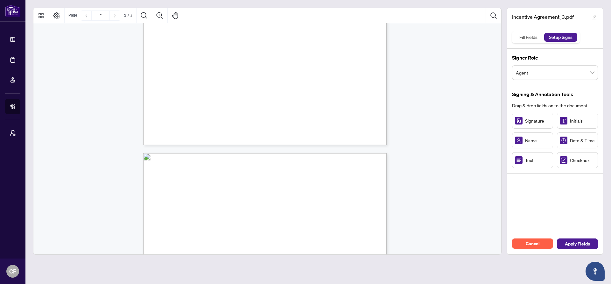
type input "*"
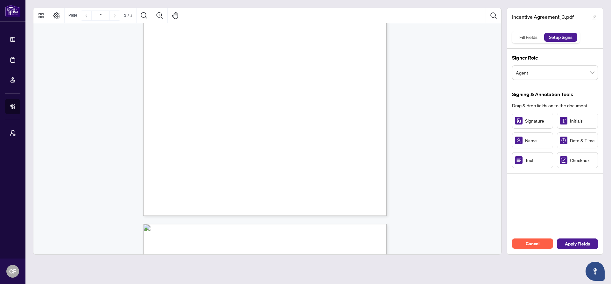
scroll to position [118, 0]
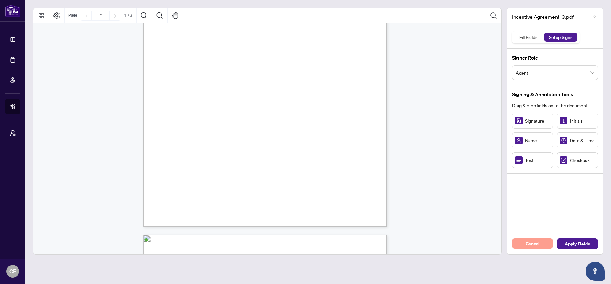
click at [542, 246] on button "Cancel" at bounding box center [532, 244] width 41 height 10
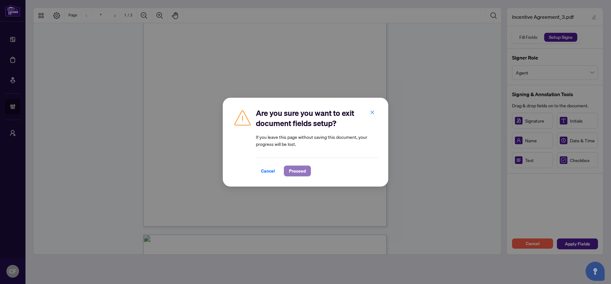
click at [301, 173] on span "Proceed" at bounding box center [297, 171] width 17 height 10
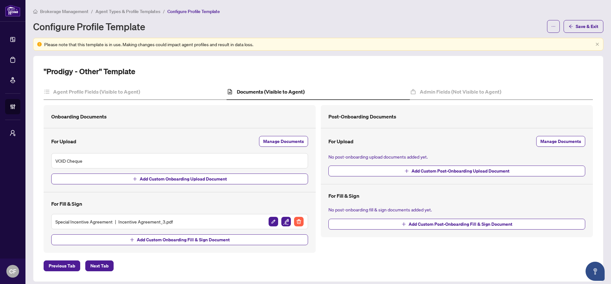
click at [142, 12] on span "Agent Types & Profile Templates" at bounding box center [128, 12] width 65 height 6
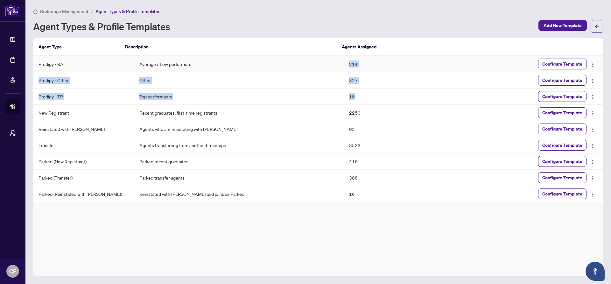
drag, startPoint x: 371, startPoint y: 99, endPoint x: 315, endPoint y: 64, distance: 65.8
click at [315, 64] on tbody "Prodigy - RA Average / Low performers 214 Configure Template Prodigy - Other Ot…" at bounding box center [318, 129] width 570 height 146
click at [389, 100] on td "18" at bounding box center [396, 97] width 105 height 16
drag, startPoint x: 373, startPoint y: 100, endPoint x: 343, endPoint y: 64, distance: 47.3
click at [343, 64] on tbody "Prodigy - RA Average / Low performers 214 Configure Template Prodigy - Other Ot…" at bounding box center [318, 129] width 570 height 146
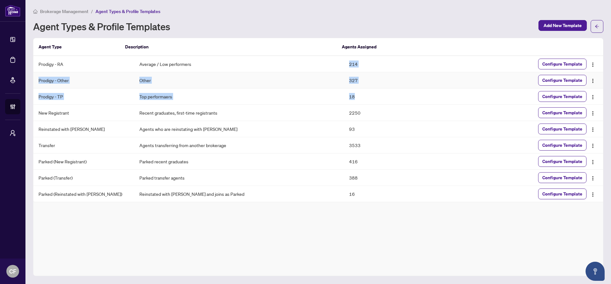
click at [391, 76] on td "327" at bounding box center [396, 80] width 105 height 16
drag, startPoint x: 354, startPoint y: 93, endPoint x: 337, endPoint y: 63, distance: 34.8
click at [337, 63] on tbody "Prodigy - RA Average / Low performers 214 Configure Template Prodigy - Other Ot…" at bounding box center [318, 129] width 570 height 146
click at [327, 42] on th "Description" at bounding box center [228, 47] width 217 height 18
click at [567, 65] on span "Configure Template" at bounding box center [563, 64] width 40 height 10
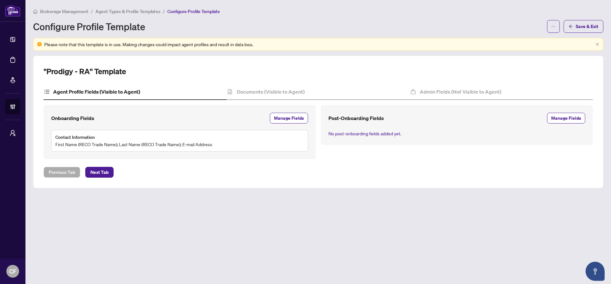
click at [69, 13] on span "Brokerage Management" at bounding box center [64, 12] width 48 height 6
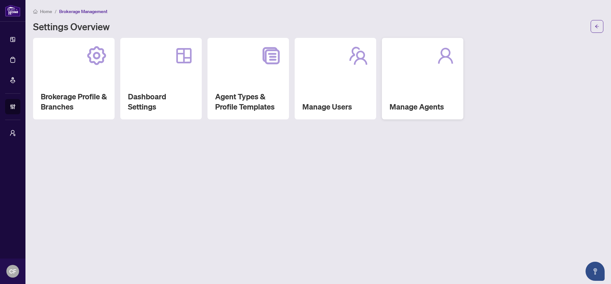
click at [436, 77] on div "Manage Agents" at bounding box center [423, 79] width 82 height 82
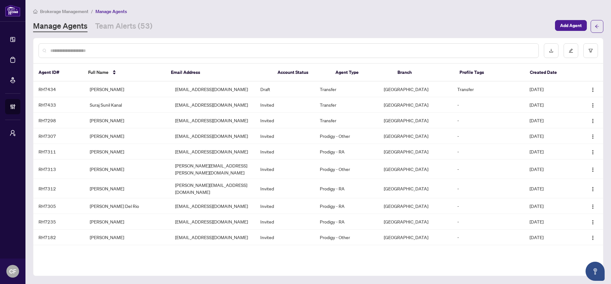
click at [121, 19] on div "Brokerage Management / Manage Agents Manage Agents Team Alerts (53) Add Agent" at bounding box center [318, 20] width 571 height 25
click at [124, 23] on link "Team Alerts (53)" at bounding box center [123, 26] width 57 height 11
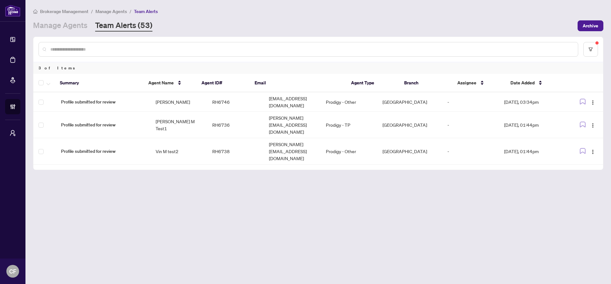
click at [103, 11] on span "Manage Agents" at bounding box center [112, 12] width 32 height 6
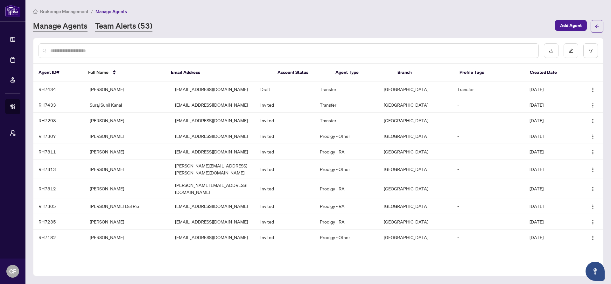
click at [128, 26] on link "Team Alerts (53)" at bounding box center [123, 26] width 57 height 11
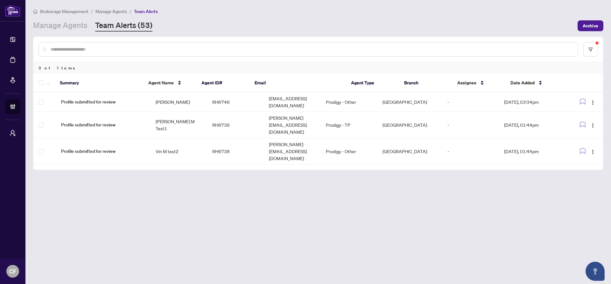
click at [51, 33] on main "Brokerage Management / Manage Agents / Team Alerts Manage Agents Team Alerts (5…" at bounding box center [318, 142] width 586 height 284
click at [54, 31] on link "Manage Agents" at bounding box center [60, 25] width 54 height 11
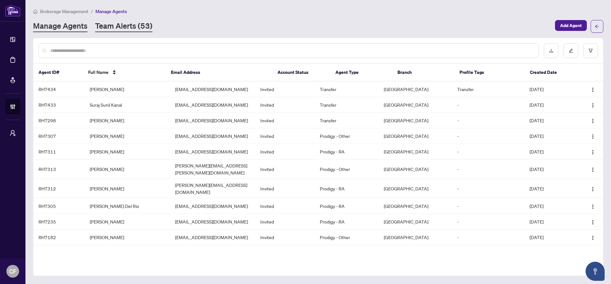
click at [136, 25] on link "Team Alerts (53)" at bounding box center [123, 26] width 57 height 11
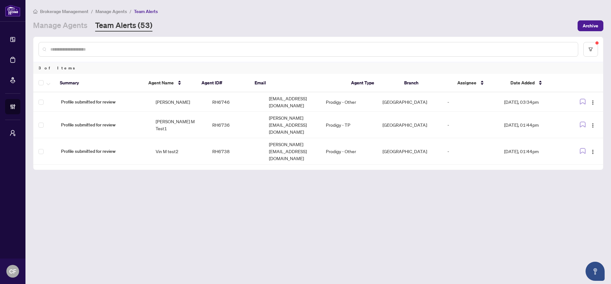
click at [69, 31] on main "Brokerage Management / Manage Agents / Team Alerts Manage Agents Team Alerts (5…" at bounding box center [318, 142] width 586 height 284
click at [72, 27] on link "Manage Agents" at bounding box center [60, 25] width 54 height 11
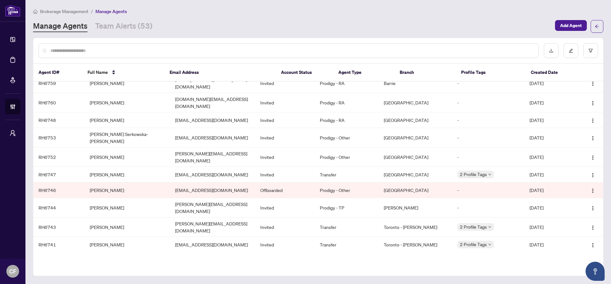
scroll to position [238, 0]
click at [133, 29] on link "Team Alerts (53)" at bounding box center [123, 26] width 57 height 11
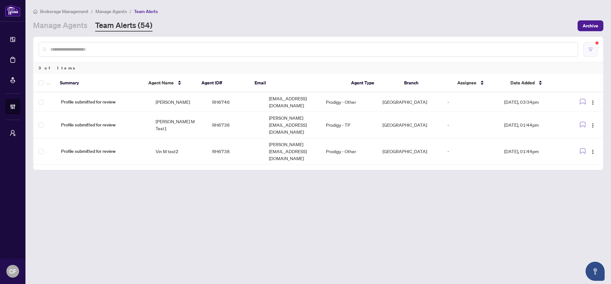
click at [589, 48] on icon "filter" at bounding box center [591, 49] width 4 height 4
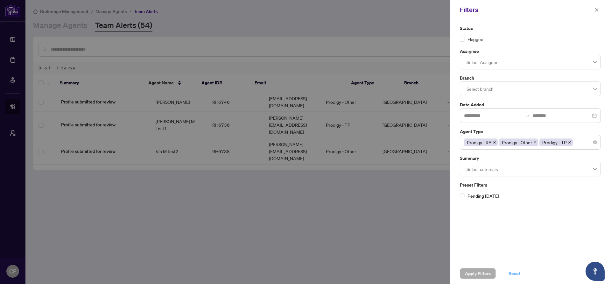
click at [516, 276] on span "Reset" at bounding box center [515, 273] width 12 height 10
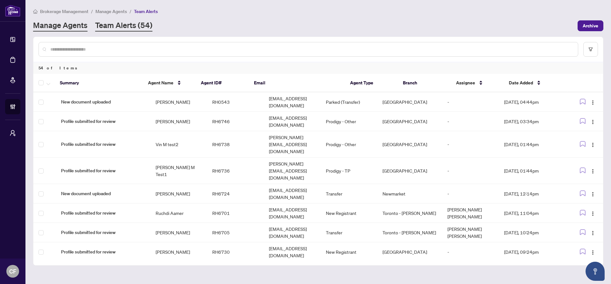
click at [71, 26] on link "Manage Agents" at bounding box center [60, 25] width 54 height 11
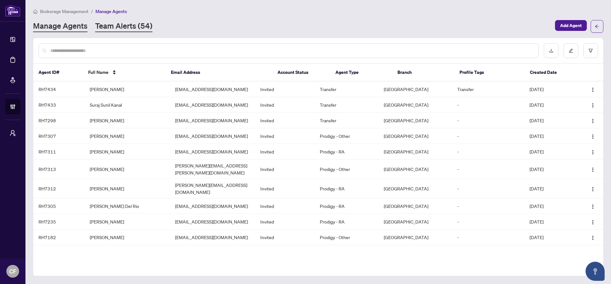
click at [105, 21] on link "Team Alerts (54)" at bounding box center [123, 26] width 57 height 11
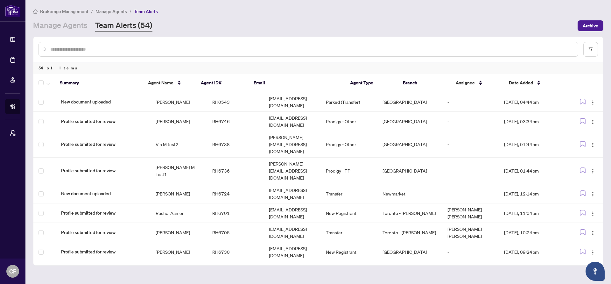
click at [178, 29] on div "Manage Agents Team Alerts (54)" at bounding box center [303, 25] width 541 height 11
click at [151, 27] on link "Team Alerts (54)" at bounding box center [123, 25] width 57 height 11
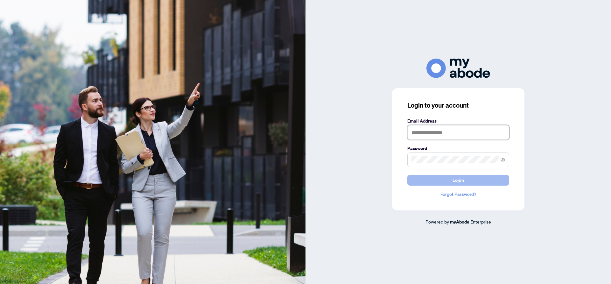
type input "**********"
click at [443, 182] on button "Login" at bounding box center [459, 180] width 102 height 11
